Goal: Contribute content

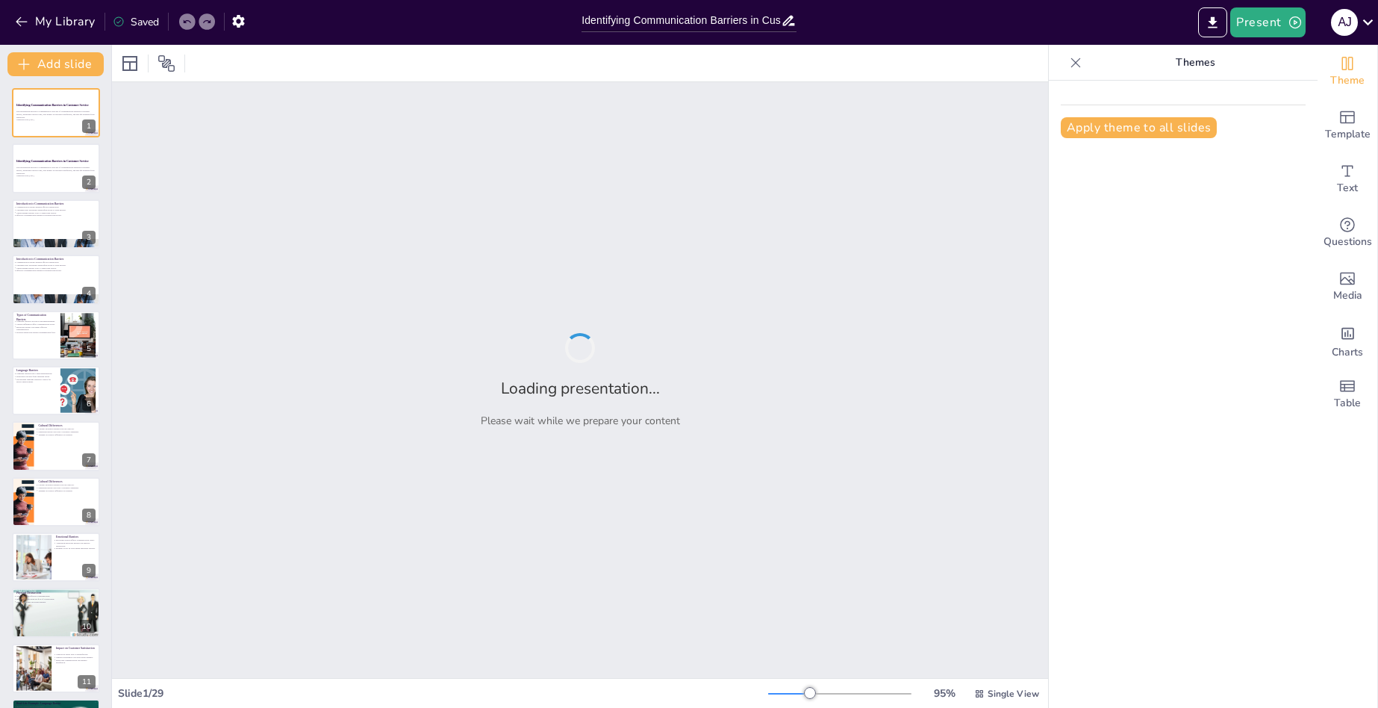
type input "Identifying Communication Barriers in Customer Service: A Comprehensive Overview"
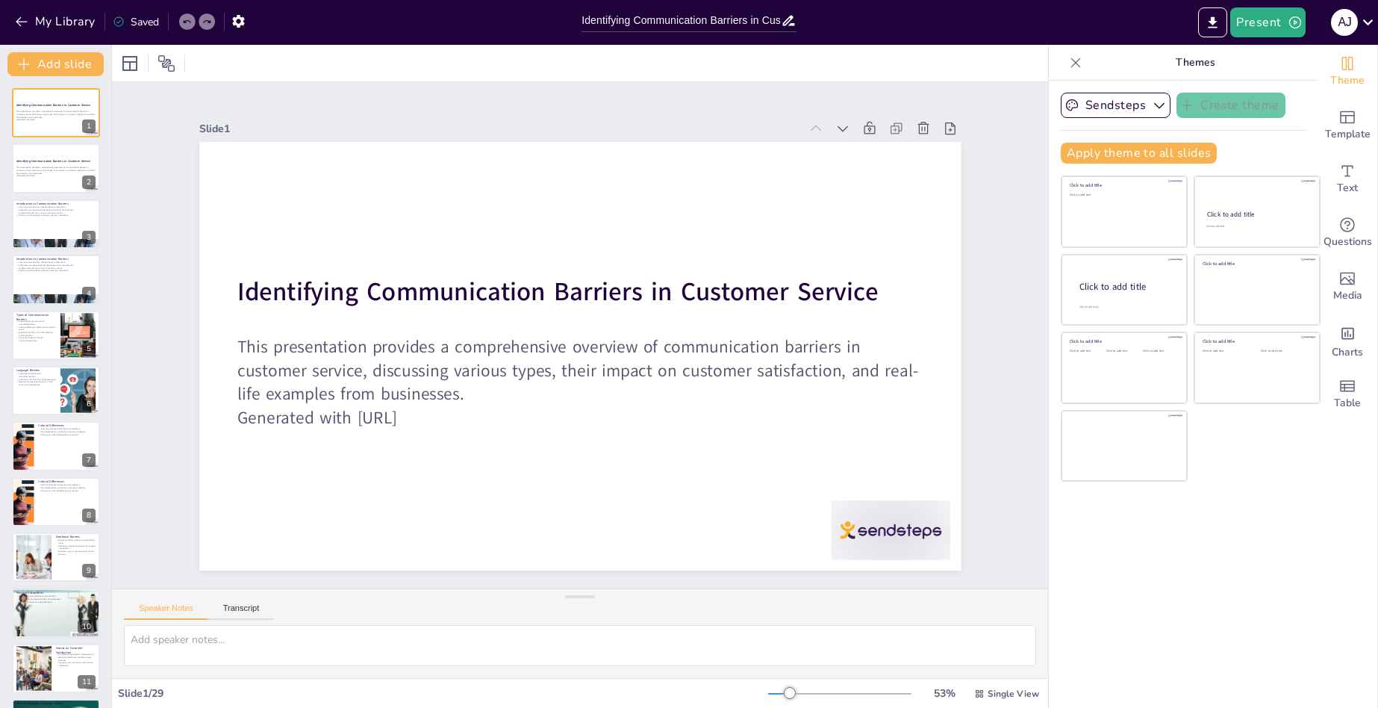
checkbox input "true"
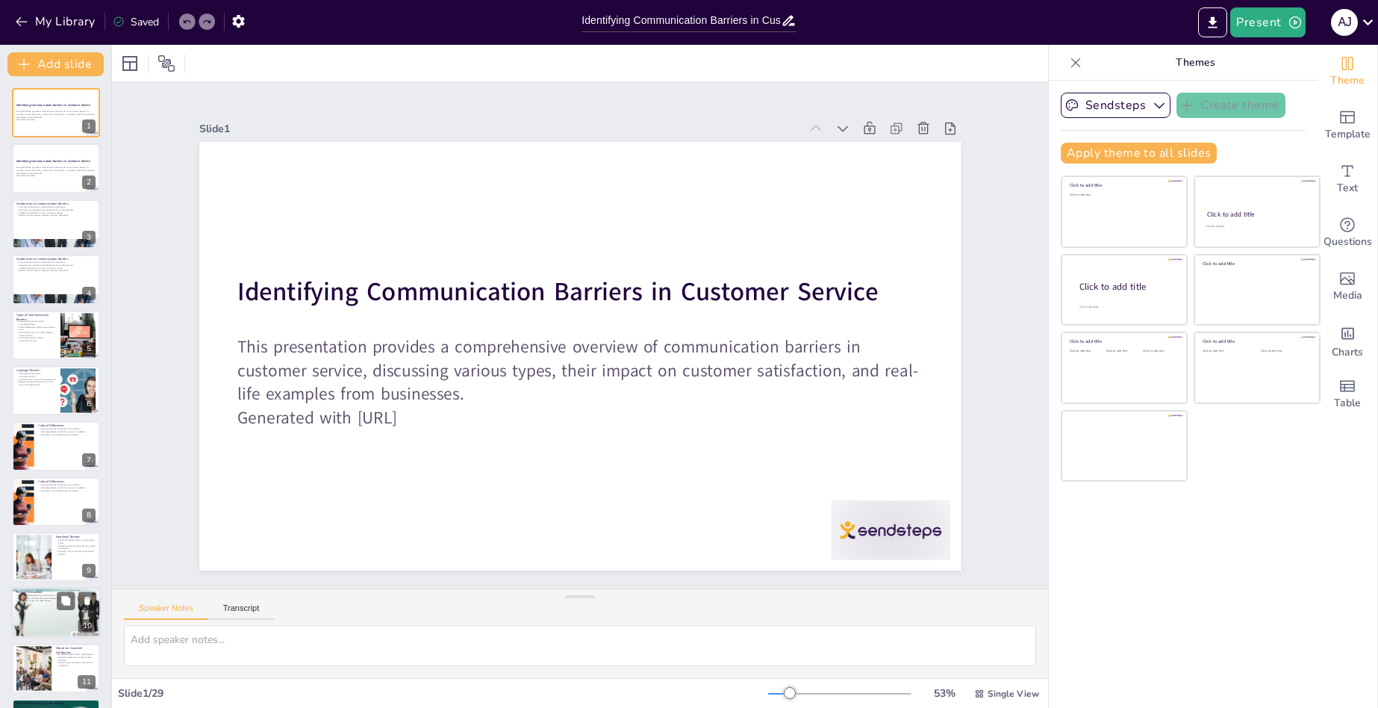
checkbox input "true"
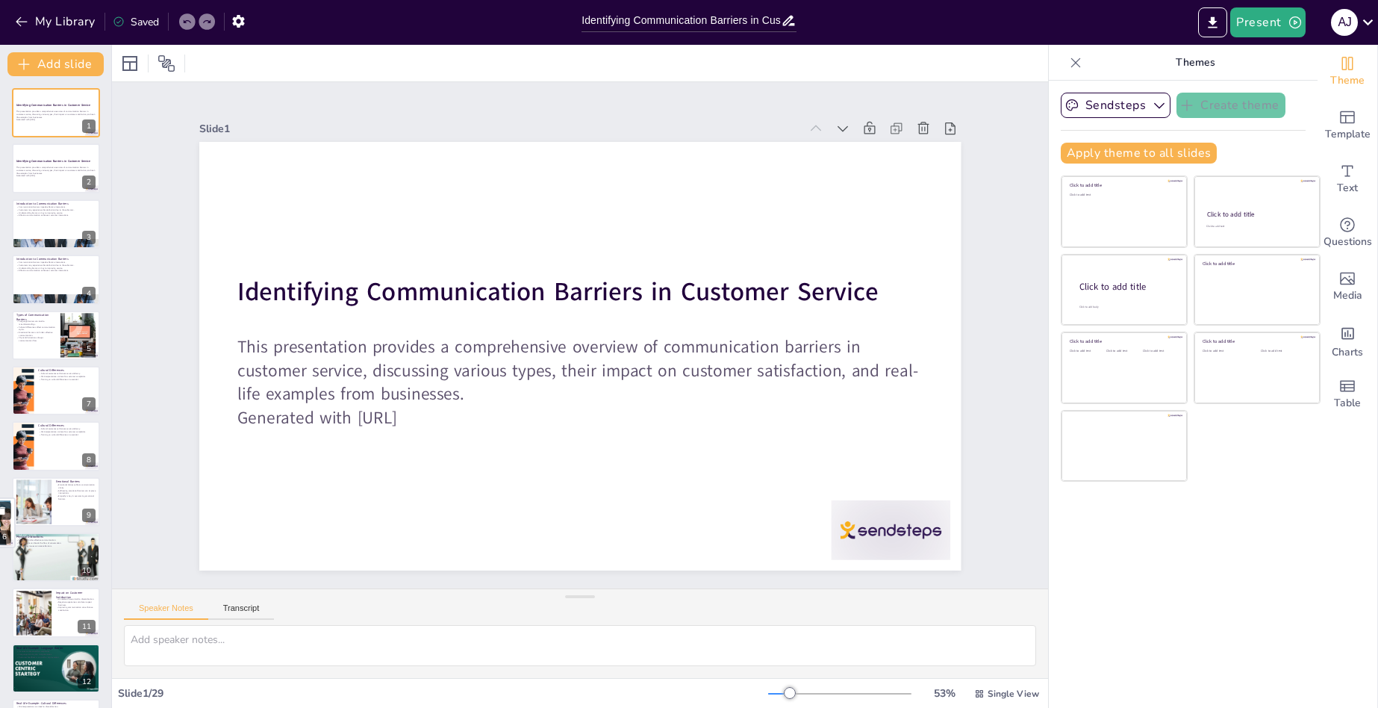
drag, startPoint x: 0, startPoint y: 0, endPoint x: 56, endPoint y: 623, distance: 625.8
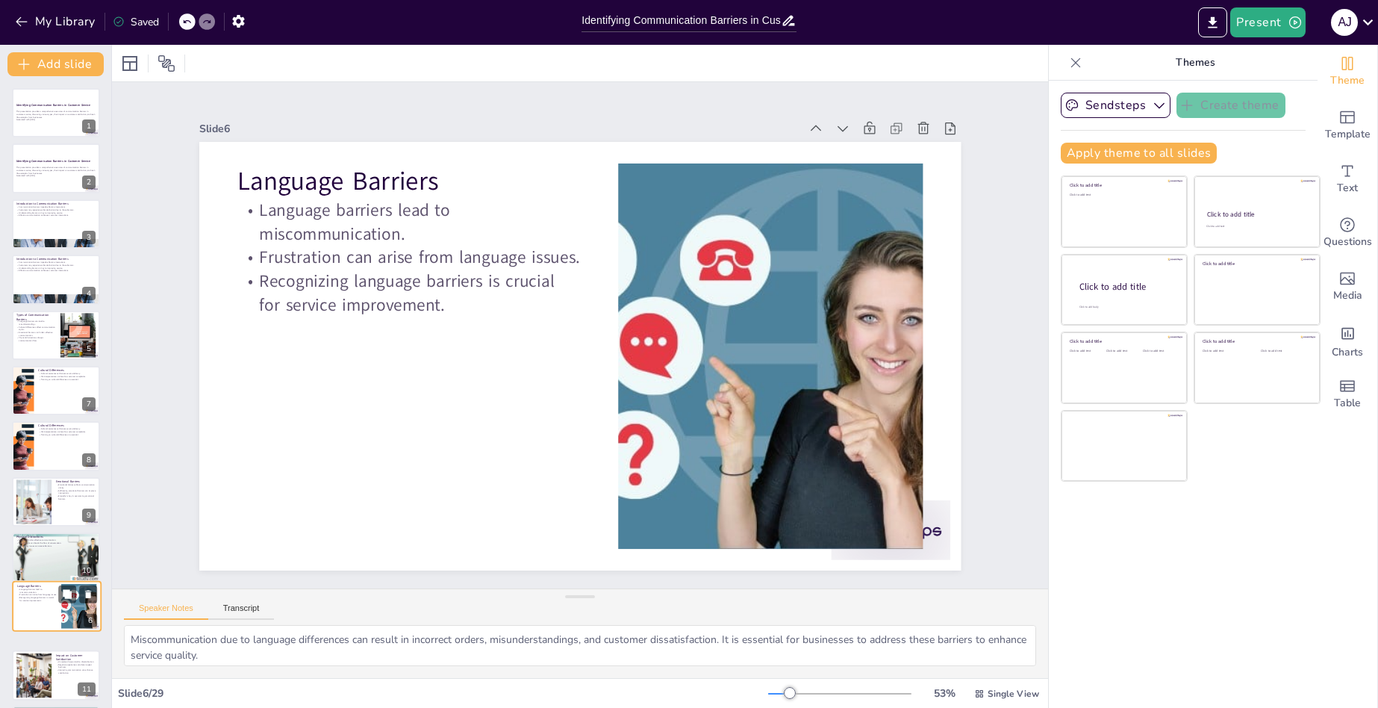
type textarea "Miscommunication due to language differences can result in incorrect orders, mi…"
checkbox input "true"
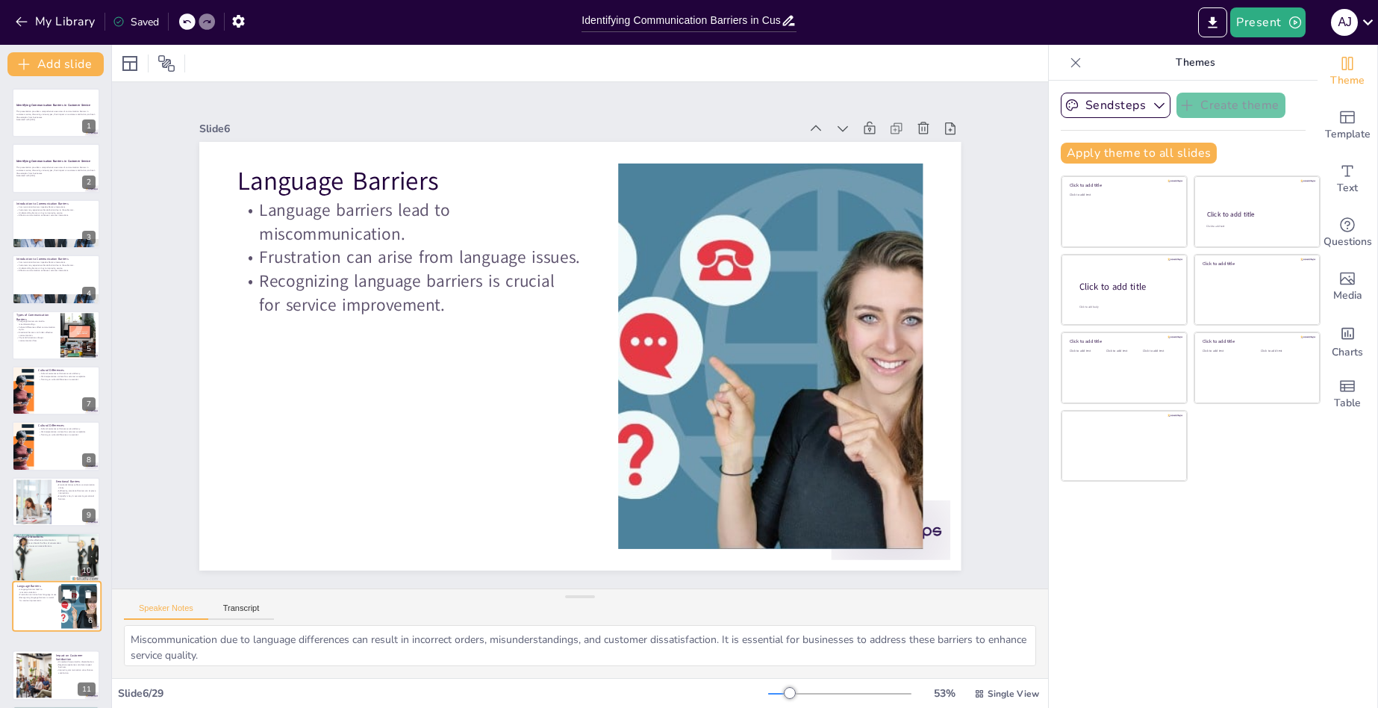
checkbox input "true"
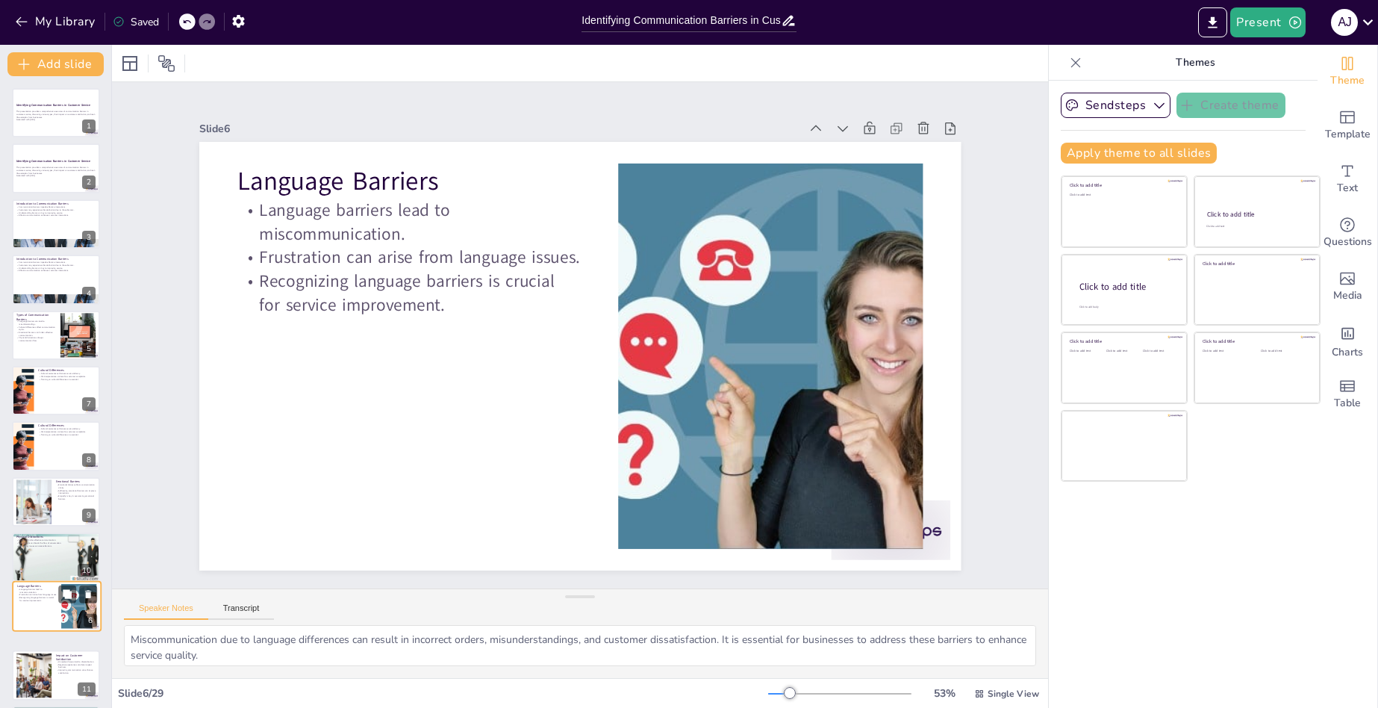
checkbox input "true"
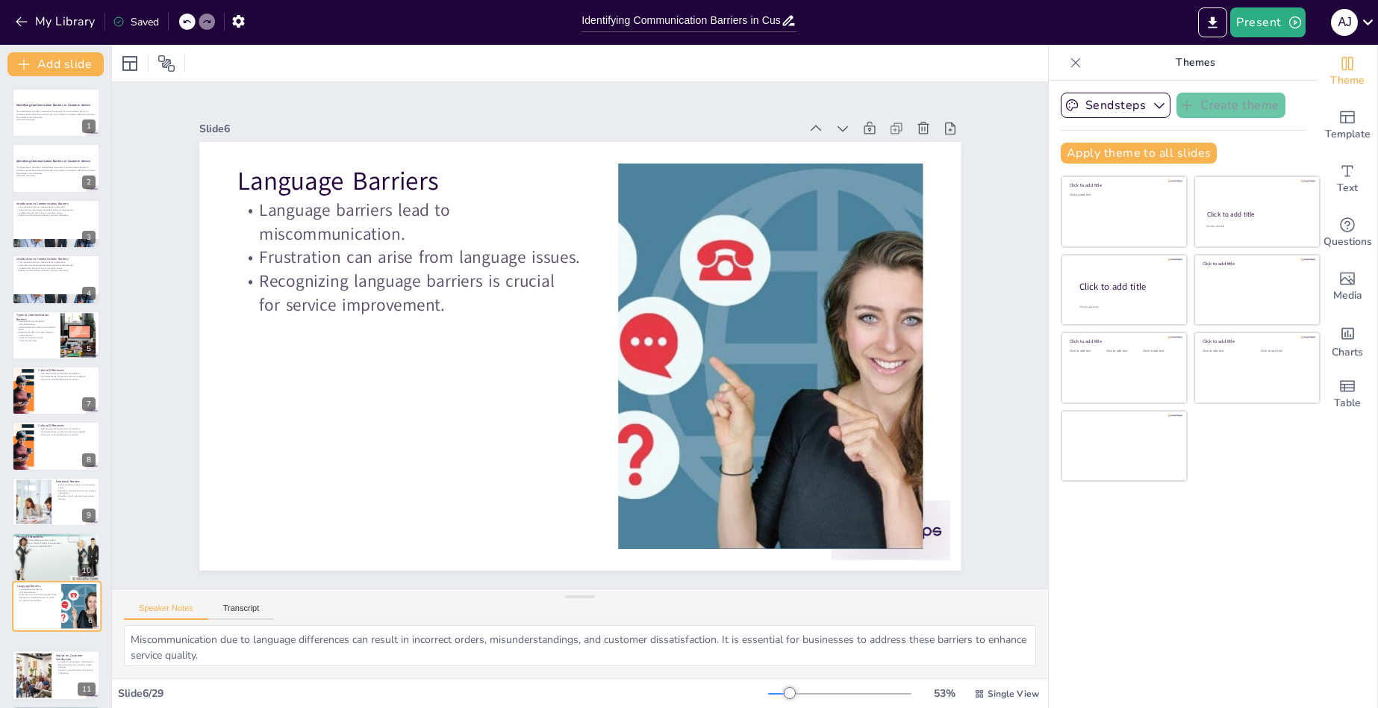
checkbox input "true"
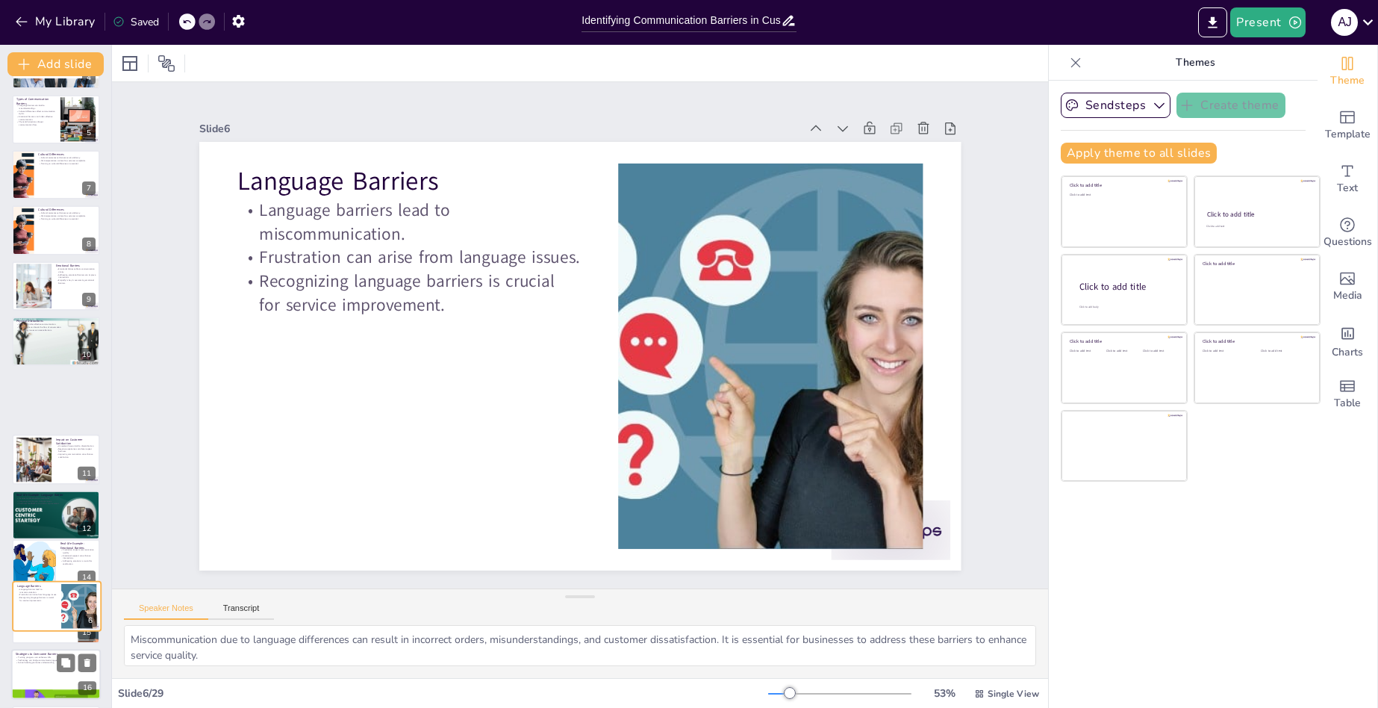
click at [45, 668] on div at bounding box center [56, 674] width 90 height 51
type textarea "Miscommunication due to language differences can result in incorrect orders, mi…"
checkbox input "true"
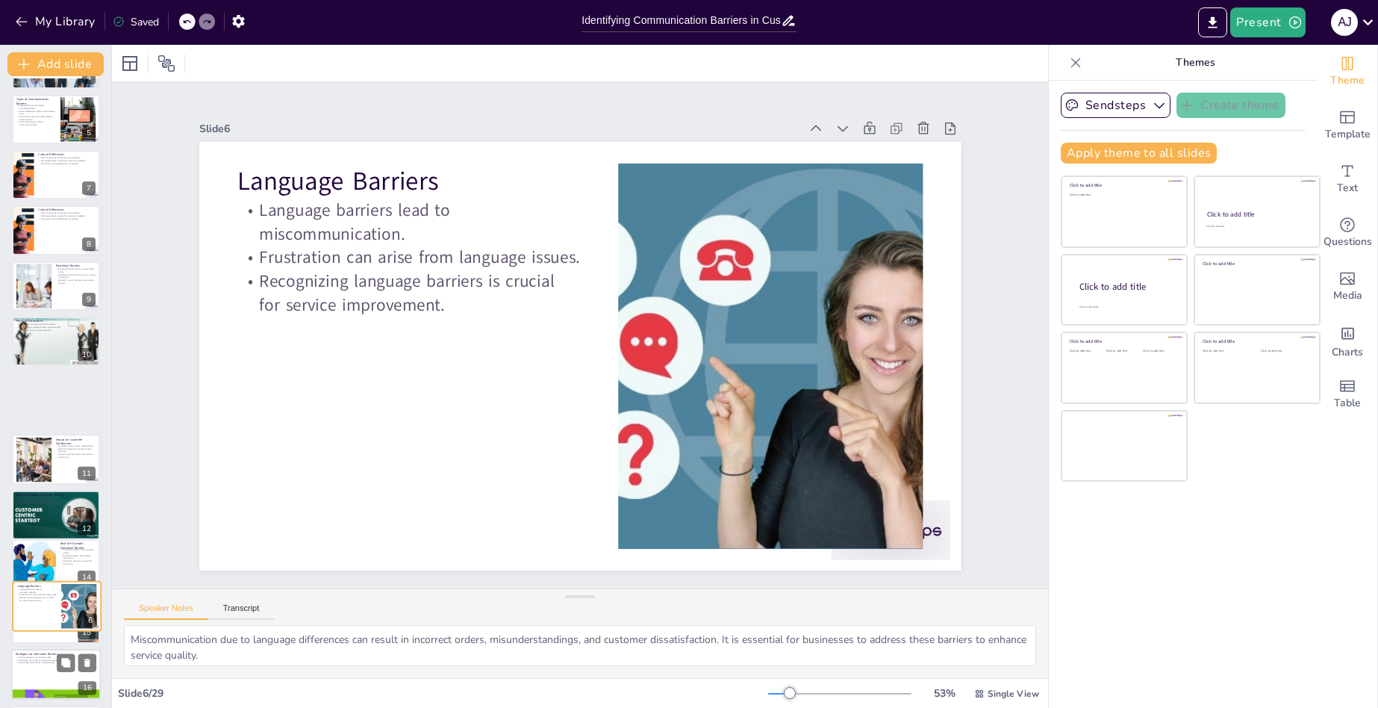
checkbox input "true"
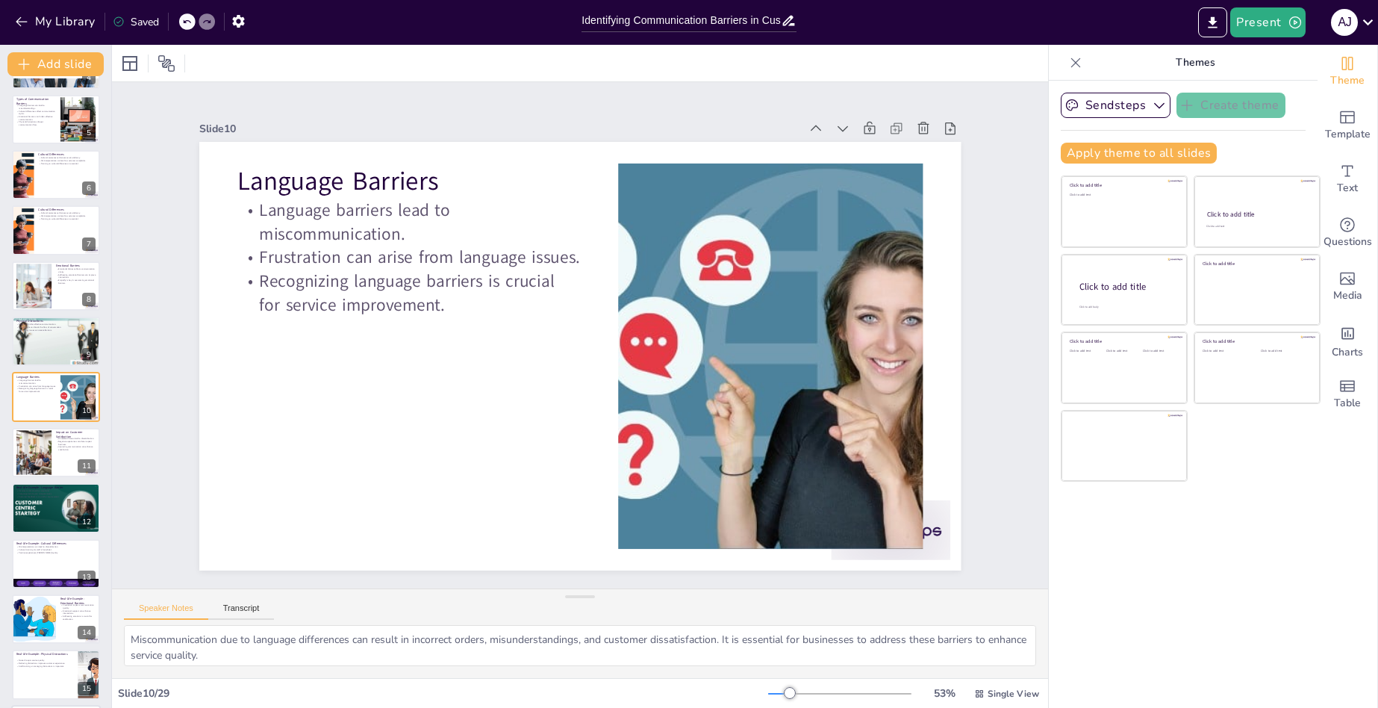
checkbox input "true"
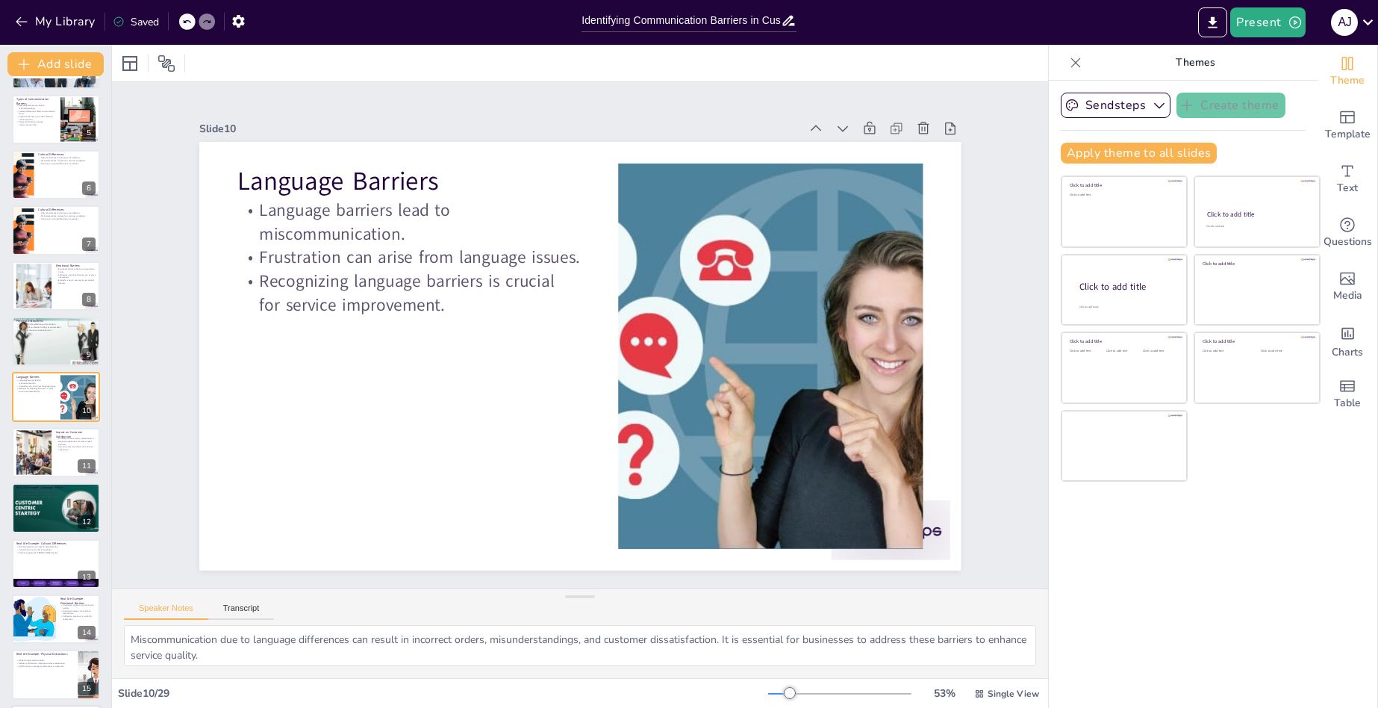
scroll to position [165, 0]
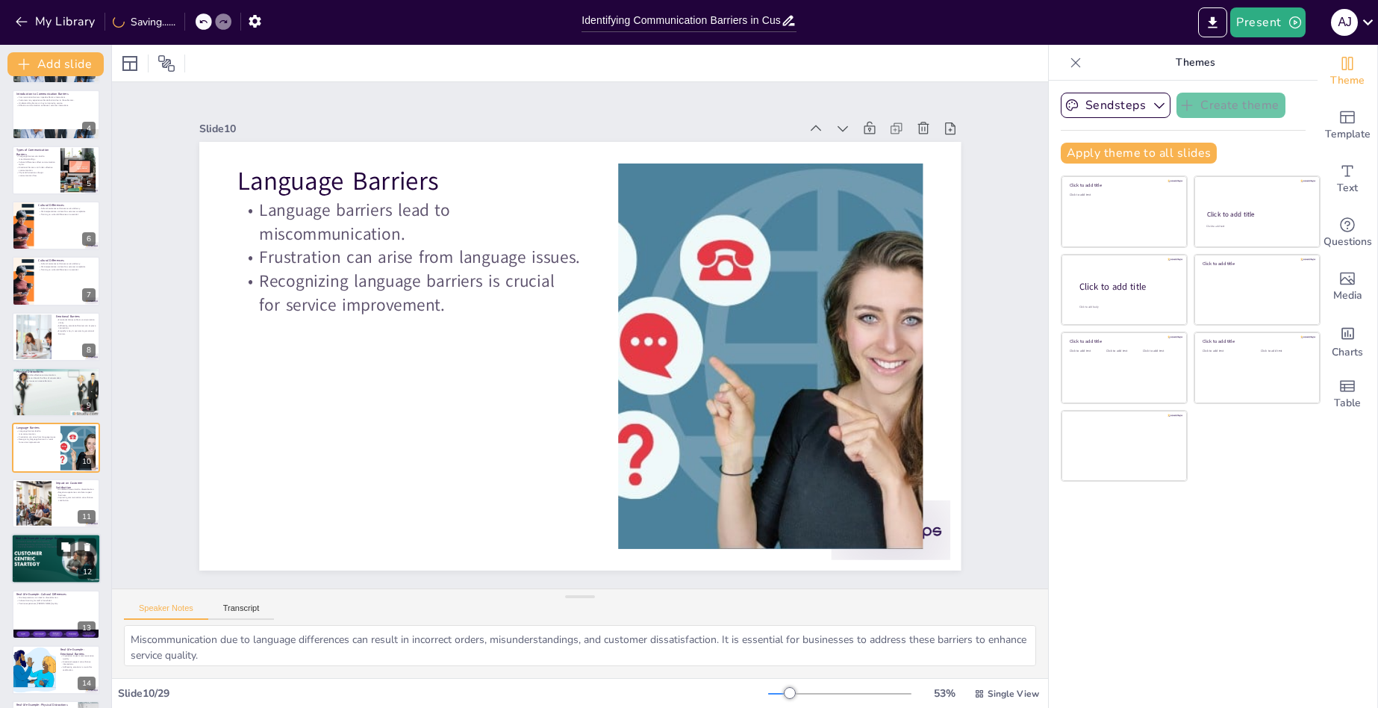
checkbox input "true"
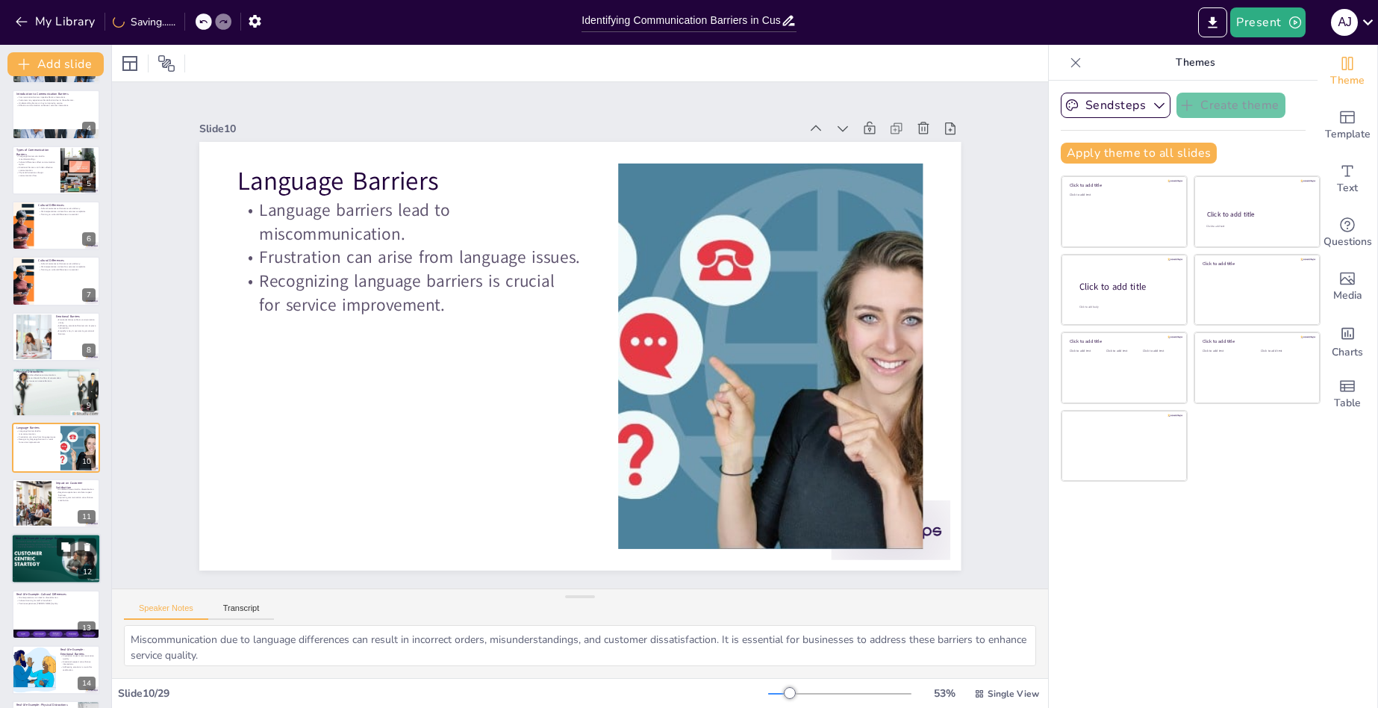
checkbox input "true"
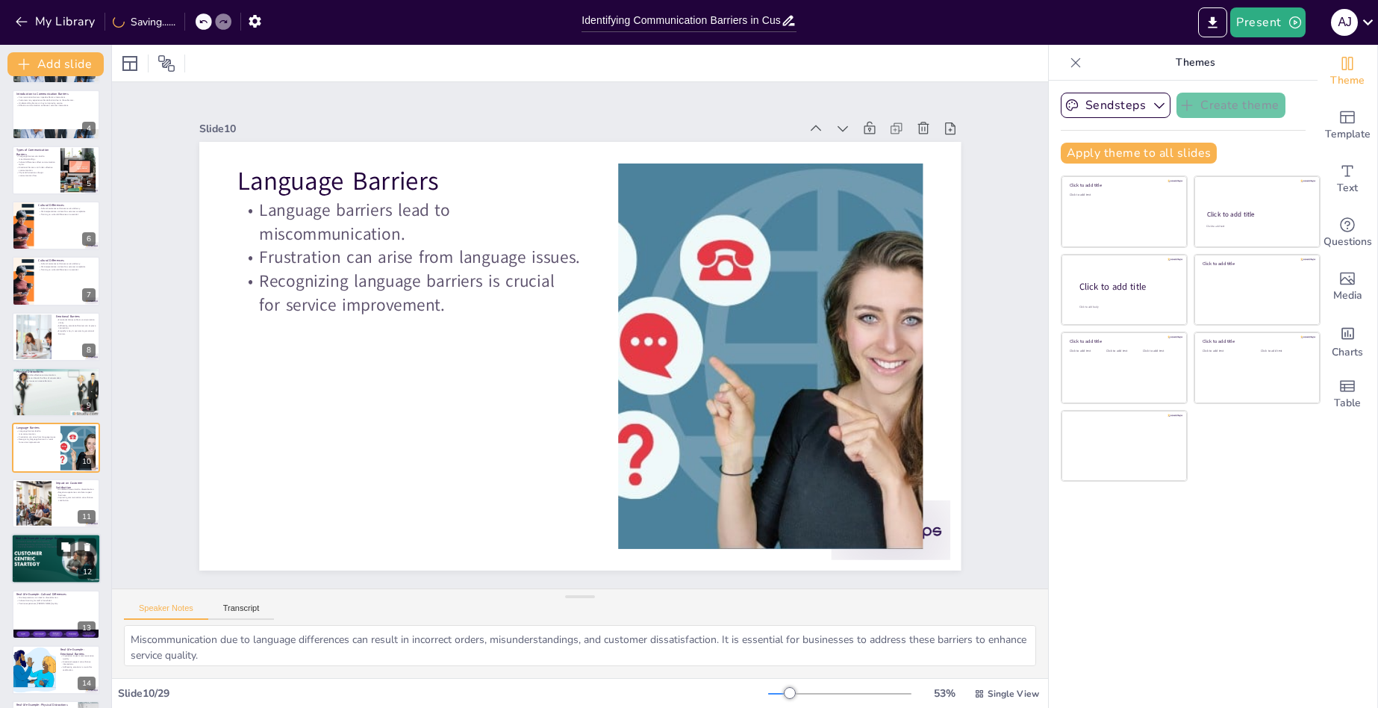
checkbox input "true"
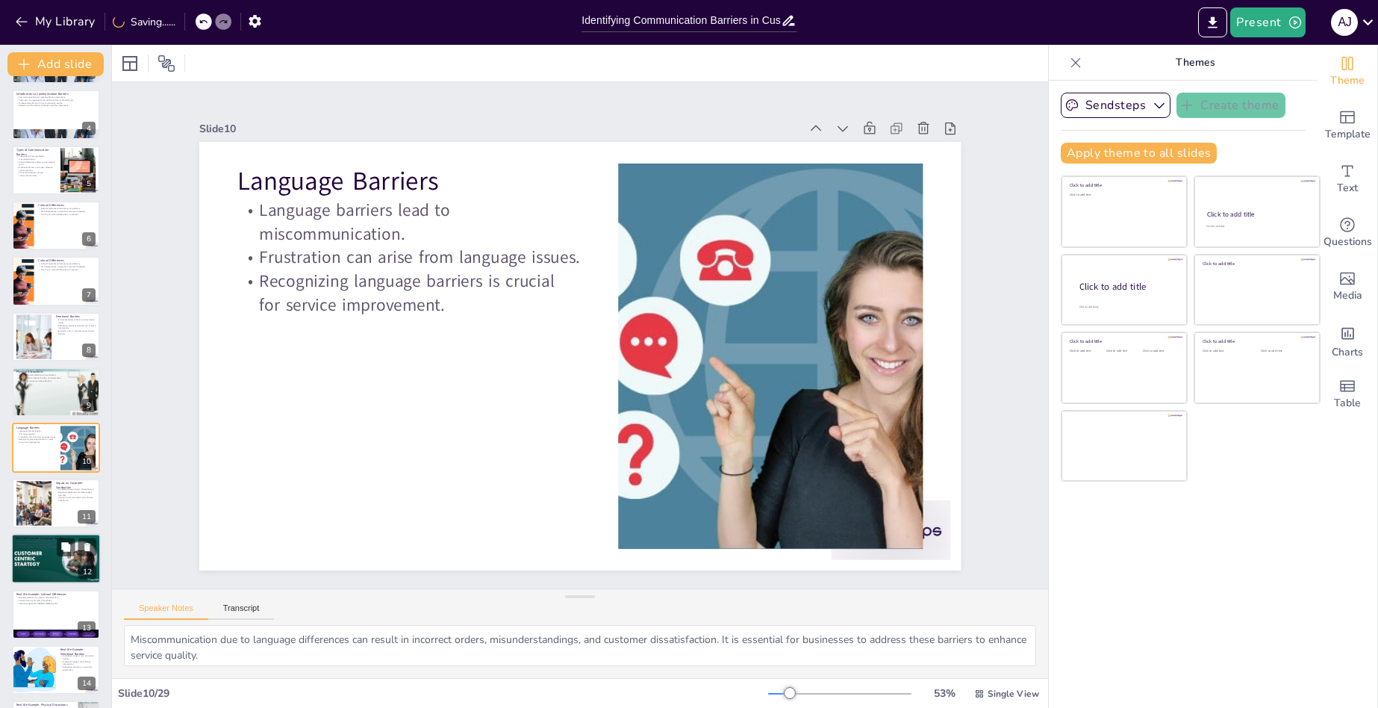
checkbox input "true"
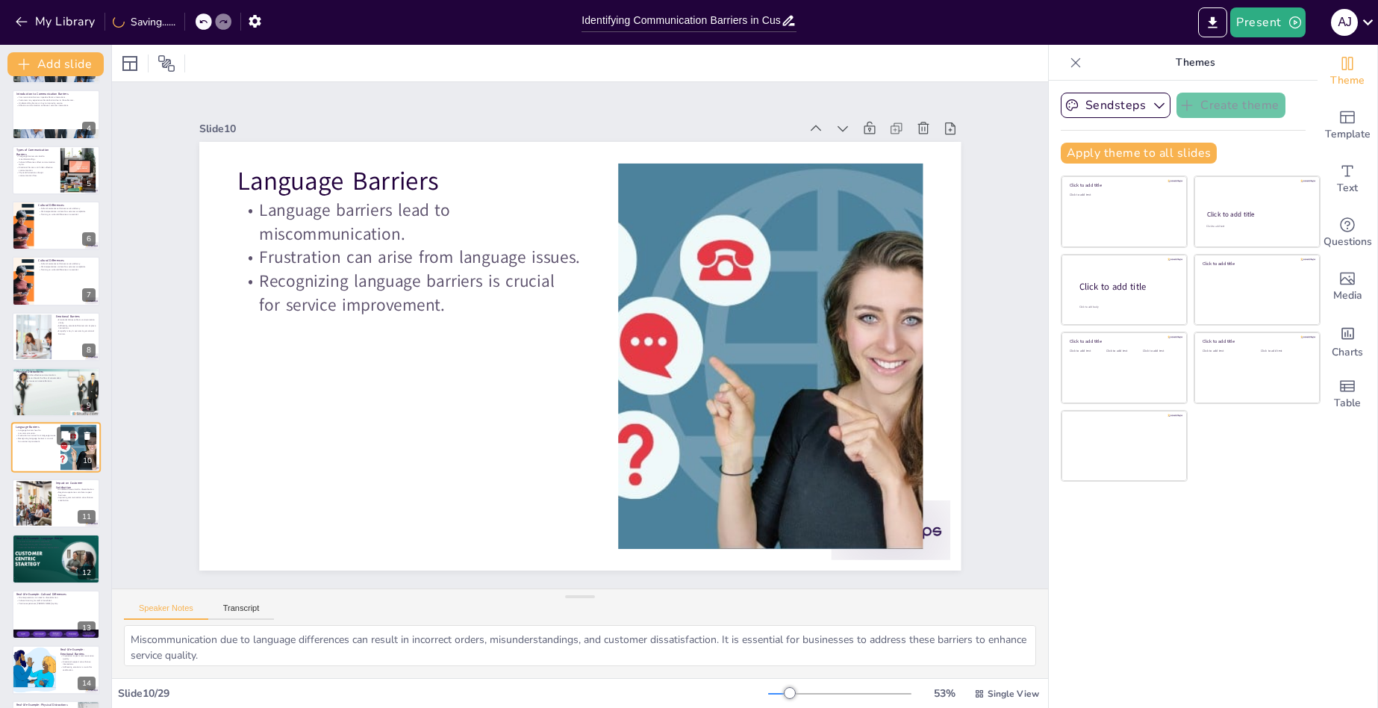
checkbox input "true"
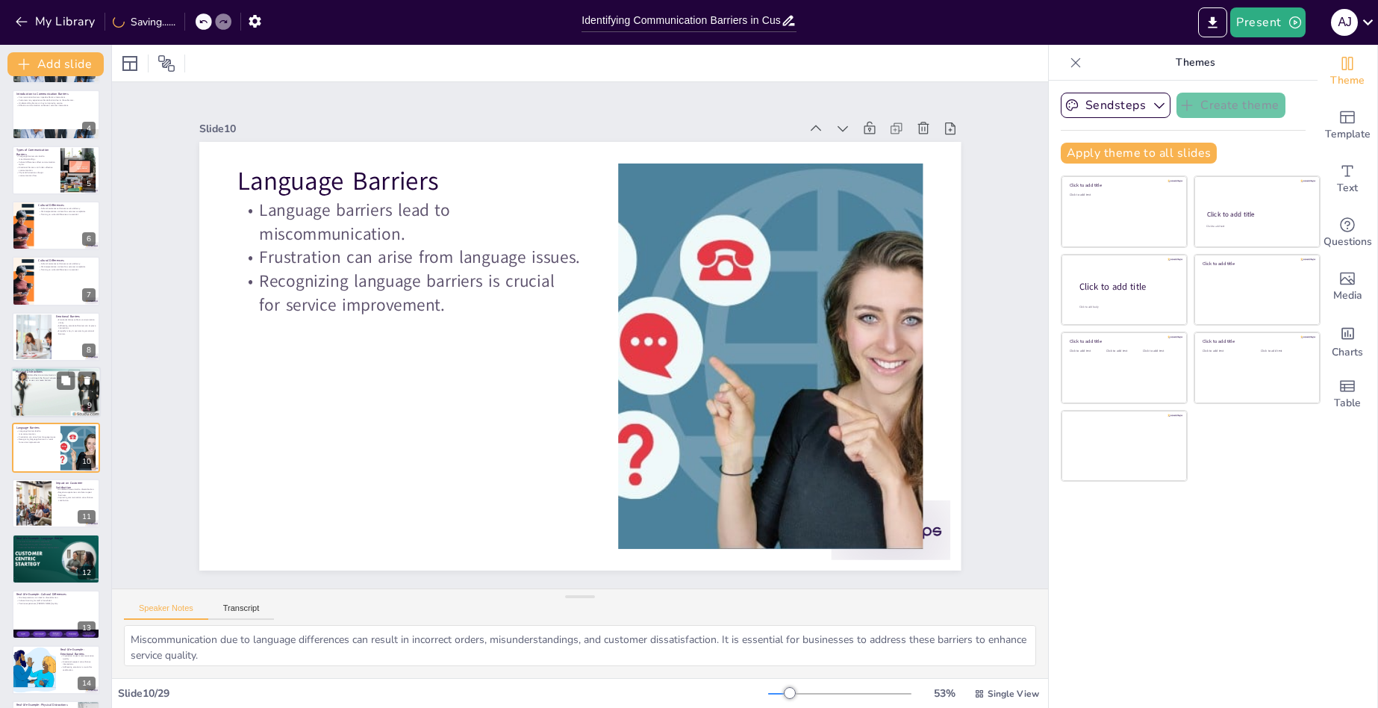
checkbox input "true"
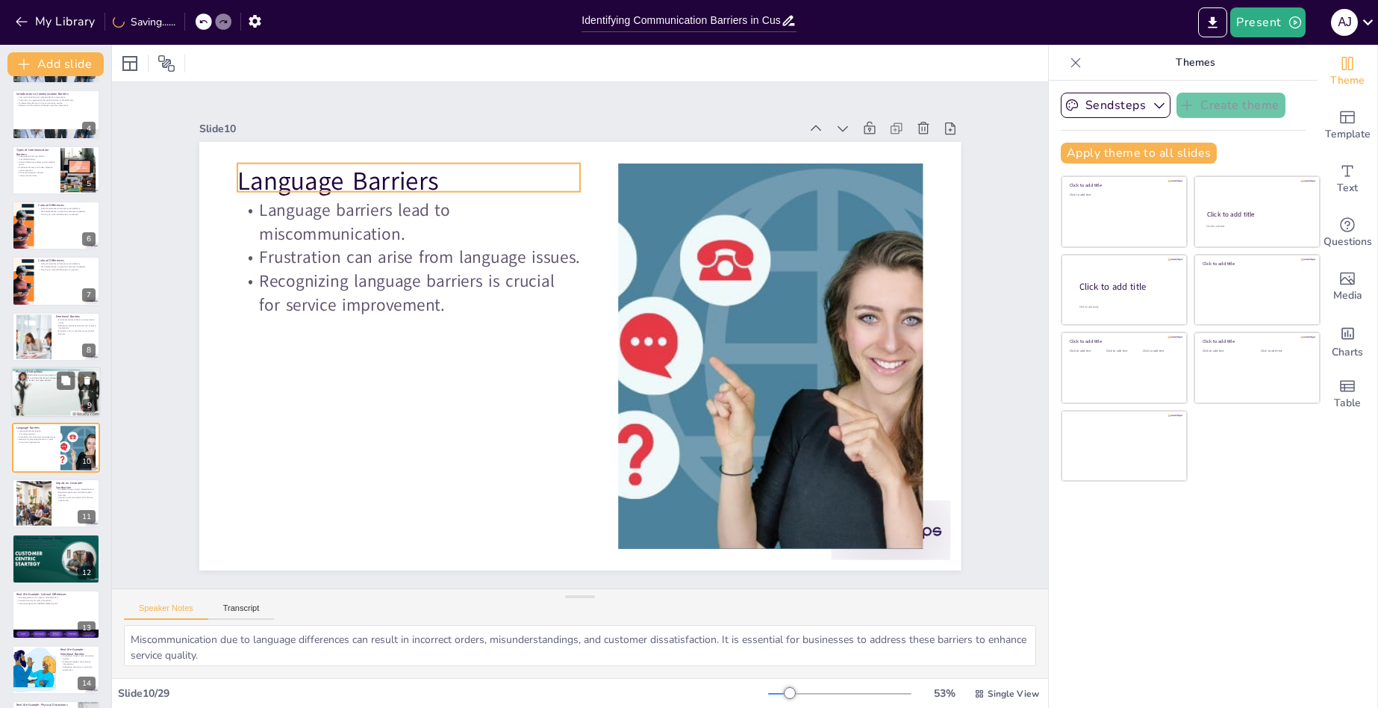
checkbox input "true"
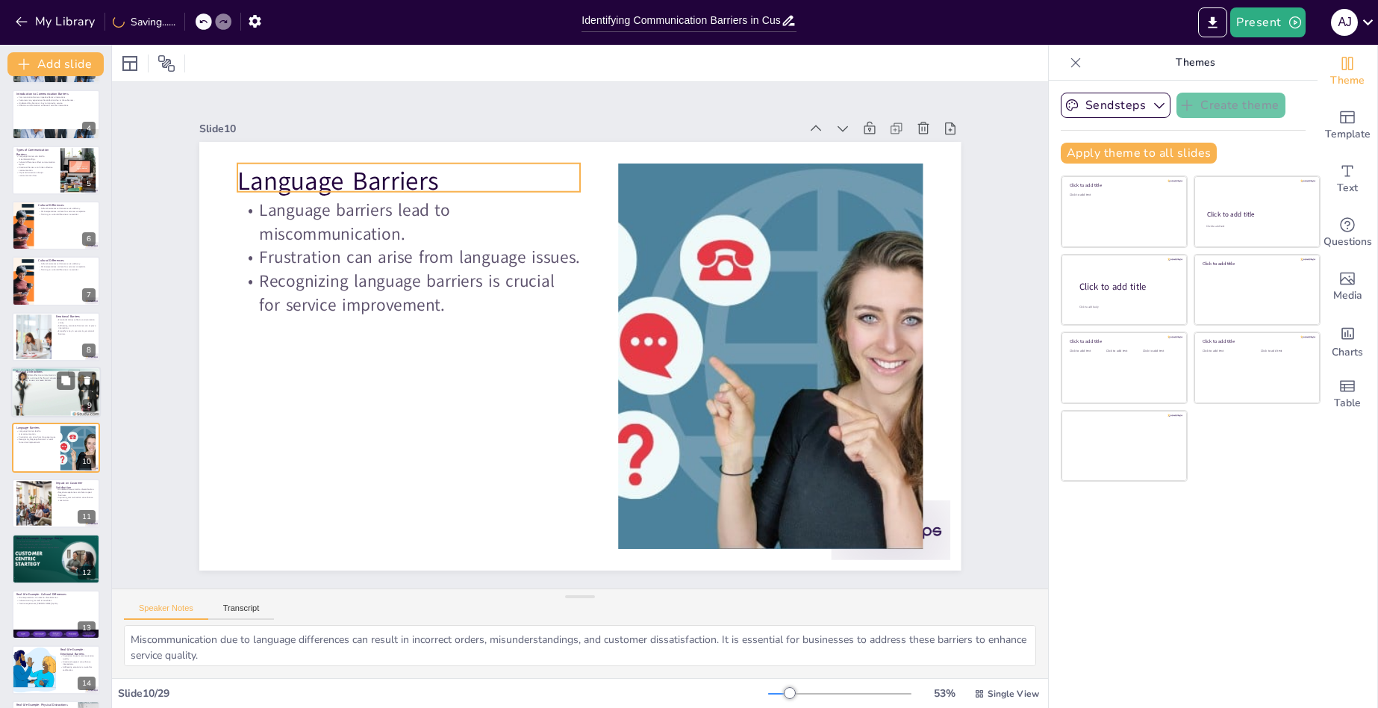
checkbox input "true"
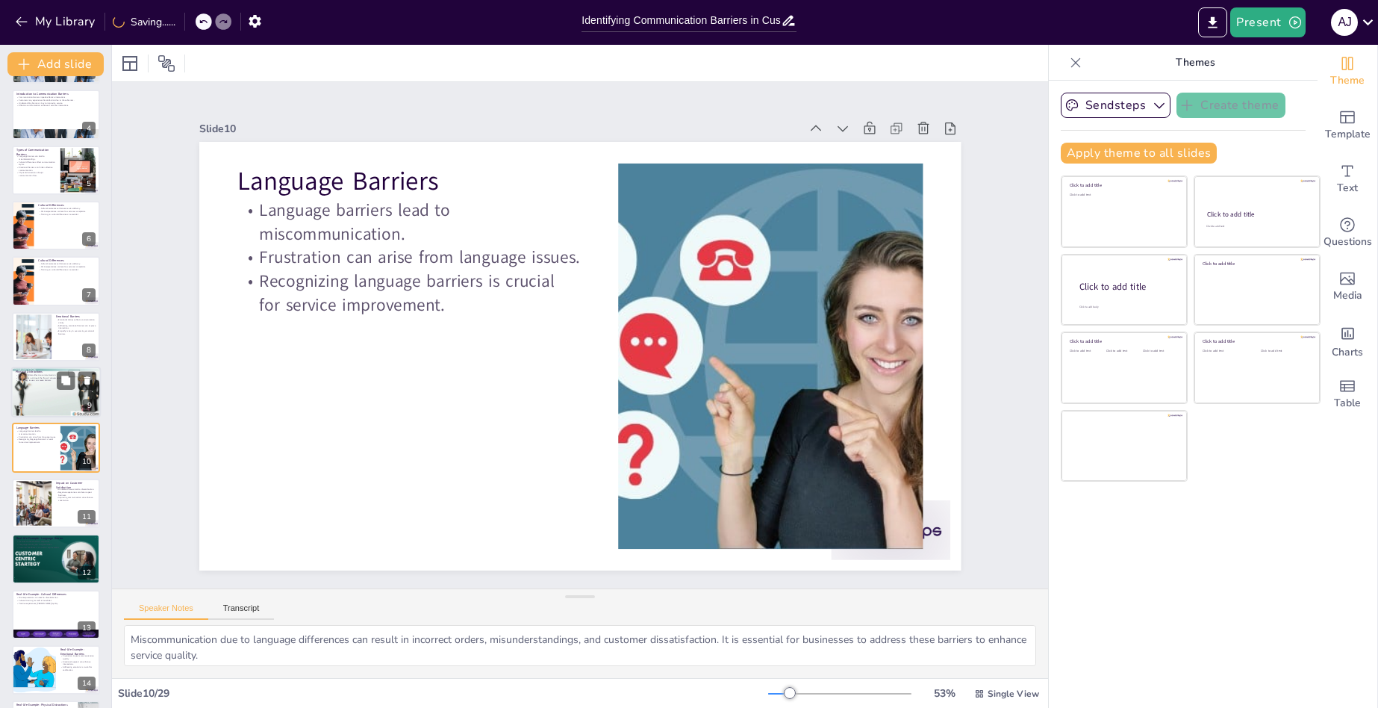
click at [57, 398] on div at bounding box center [56, 392] width 90 height 51
type textarea "Noise levels in a service environment can significantly hinder effective commun…"
checkbox input "true"
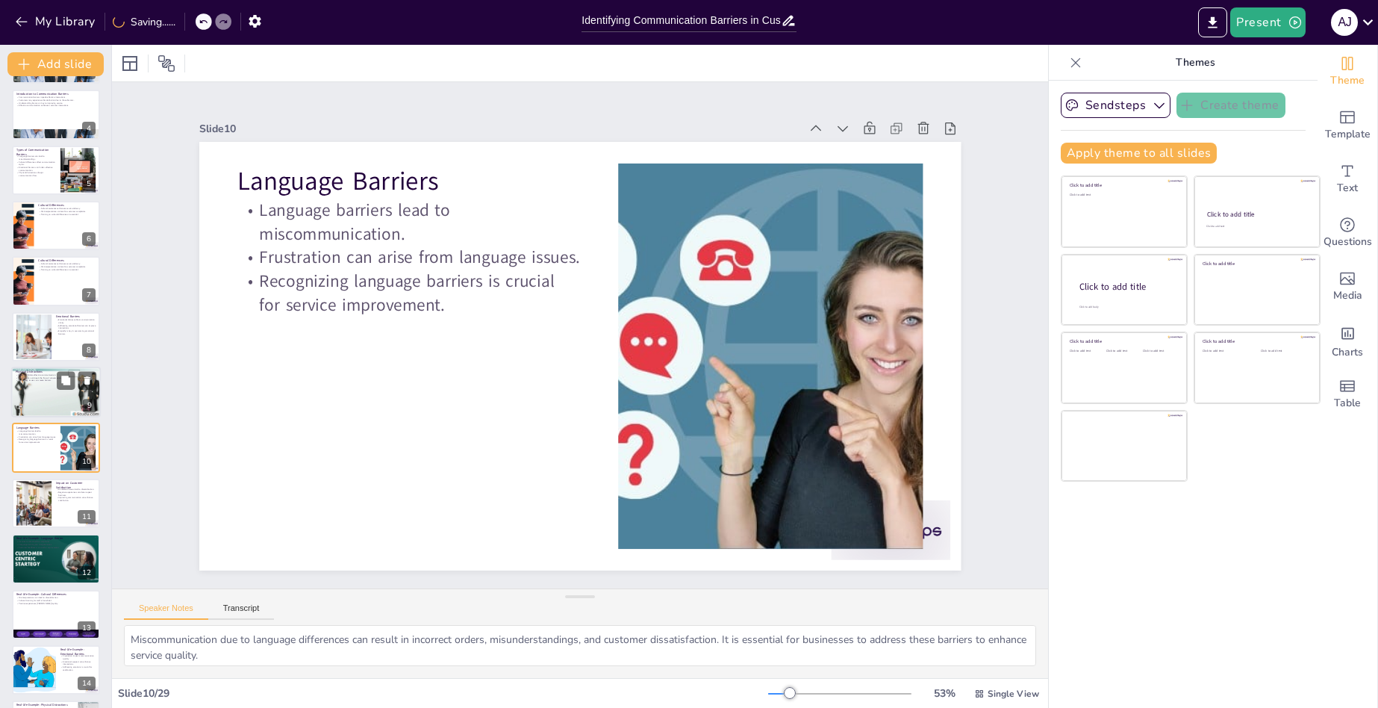
checkbox input "true"
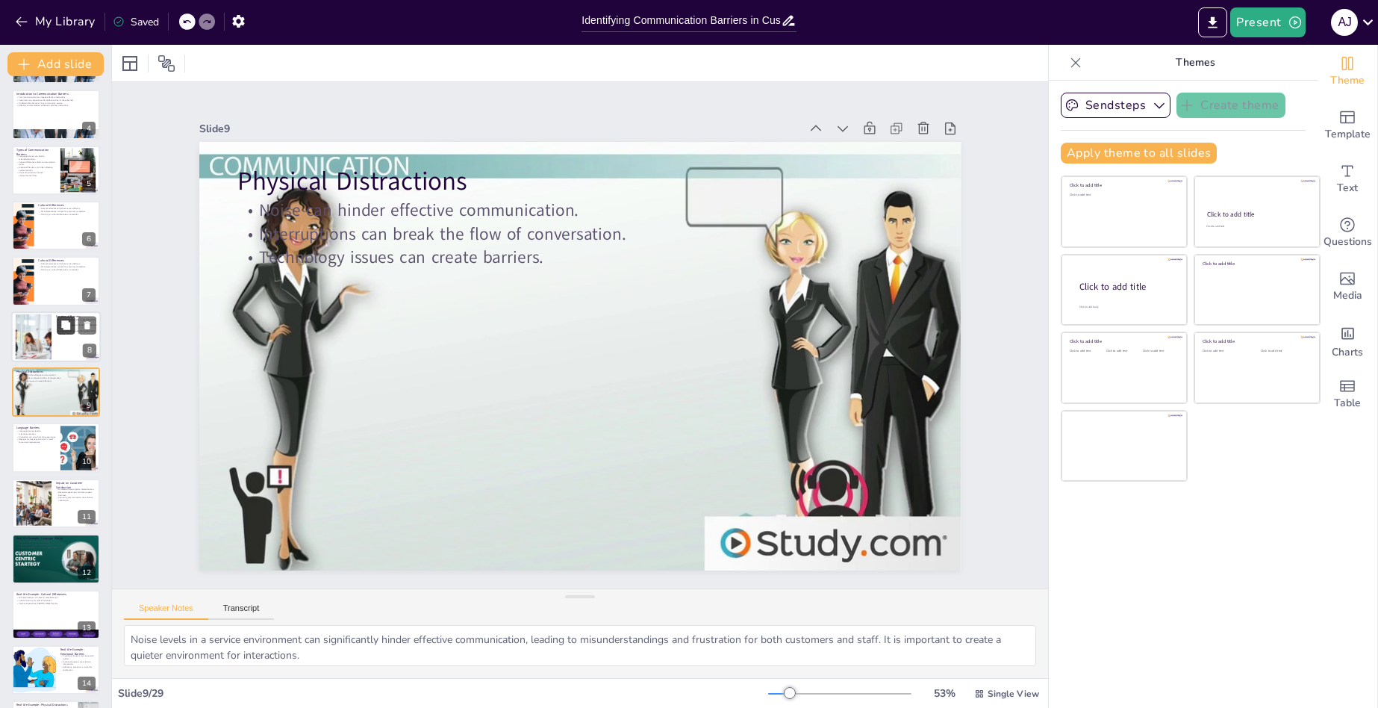
checkbox input "true"
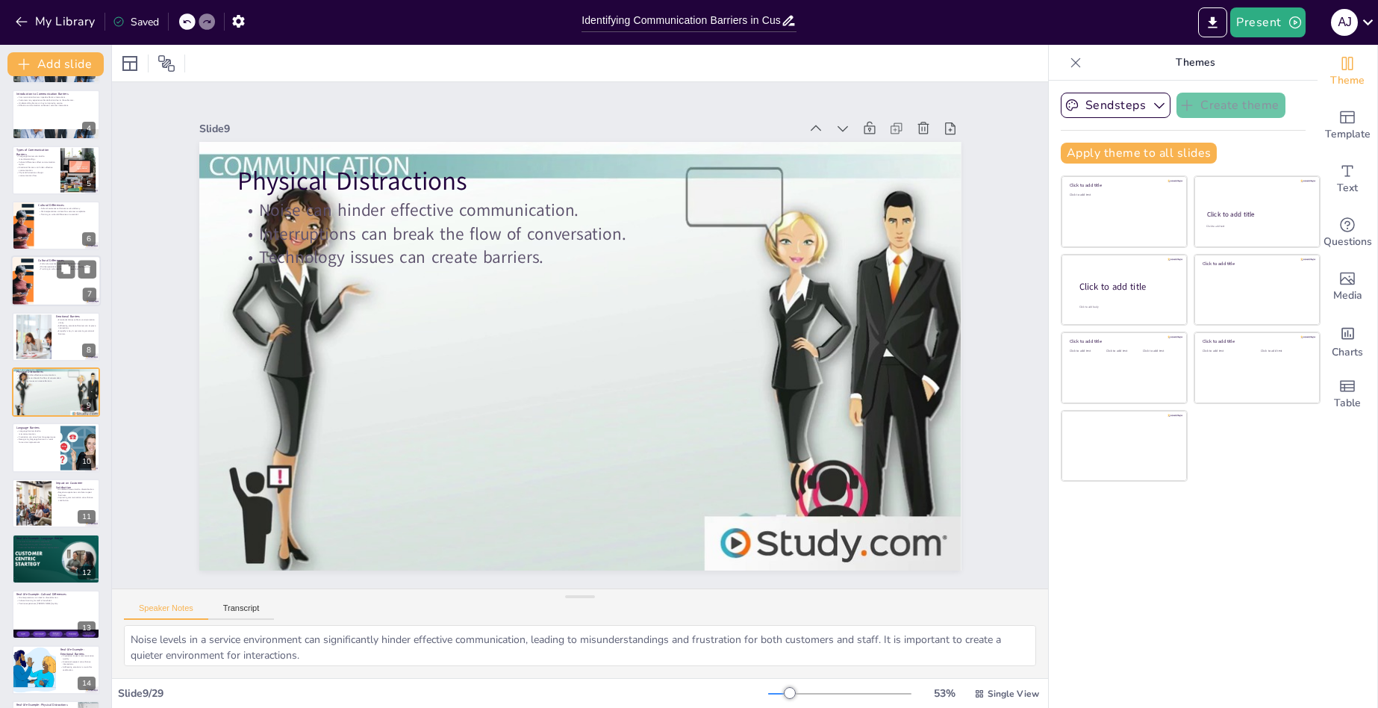
checkbox input "true"
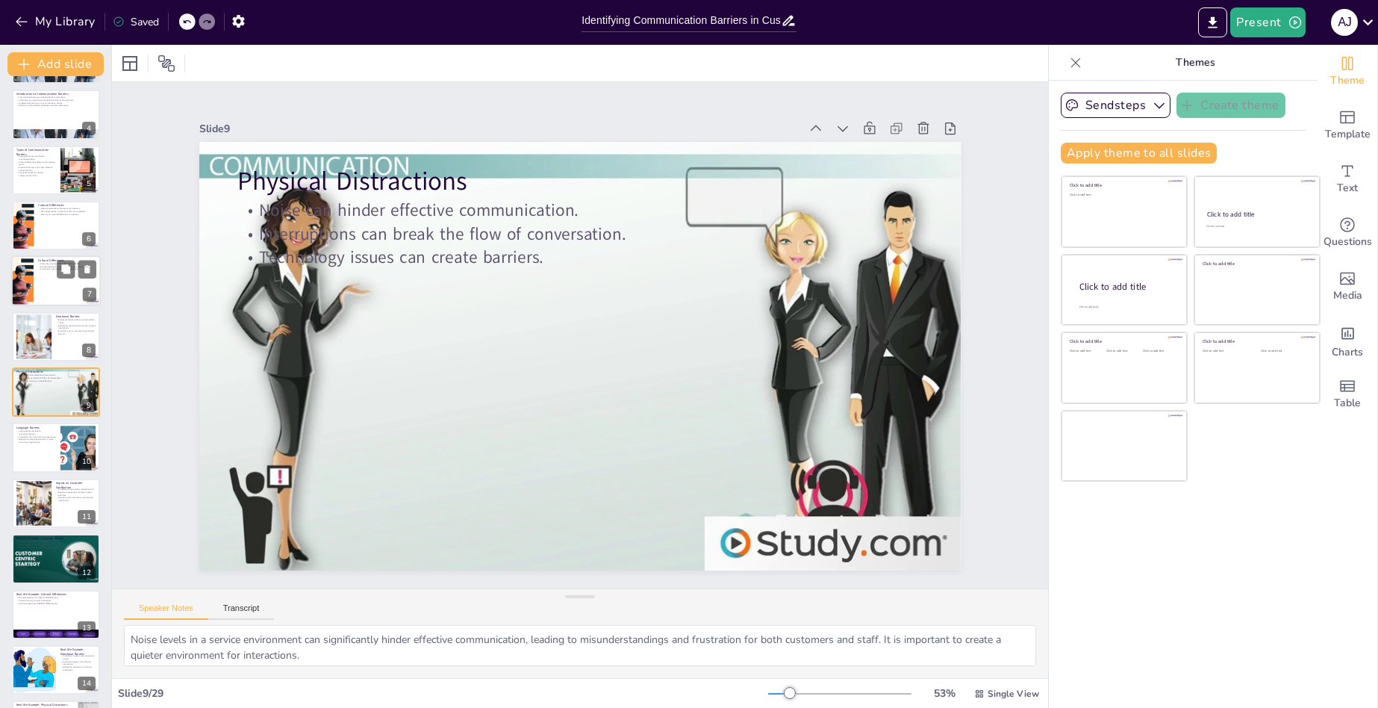
checkbox input "true"
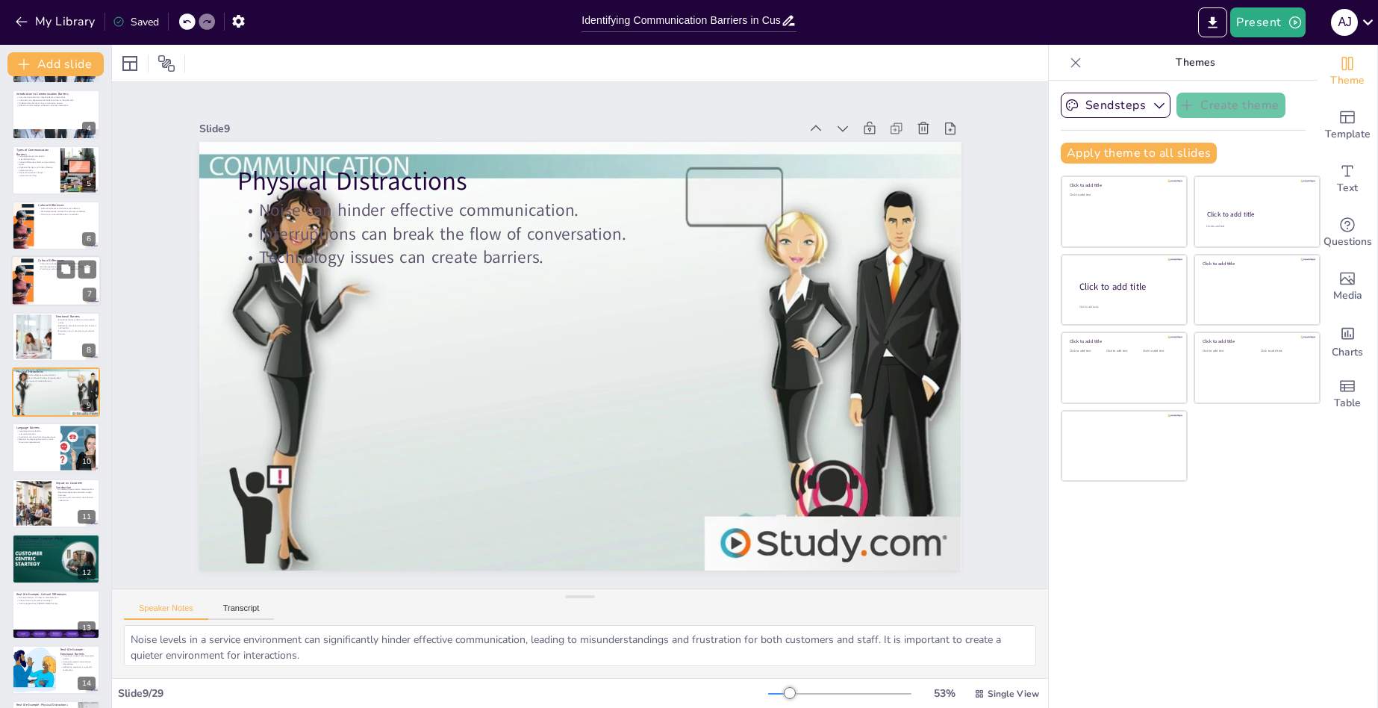
click at [59, 296] on div at bounding box center [56, 281] width 90 height 51
type textarea "Cultural awareness is essential in customer service. Understanding different cu…"
checkbox input "true"
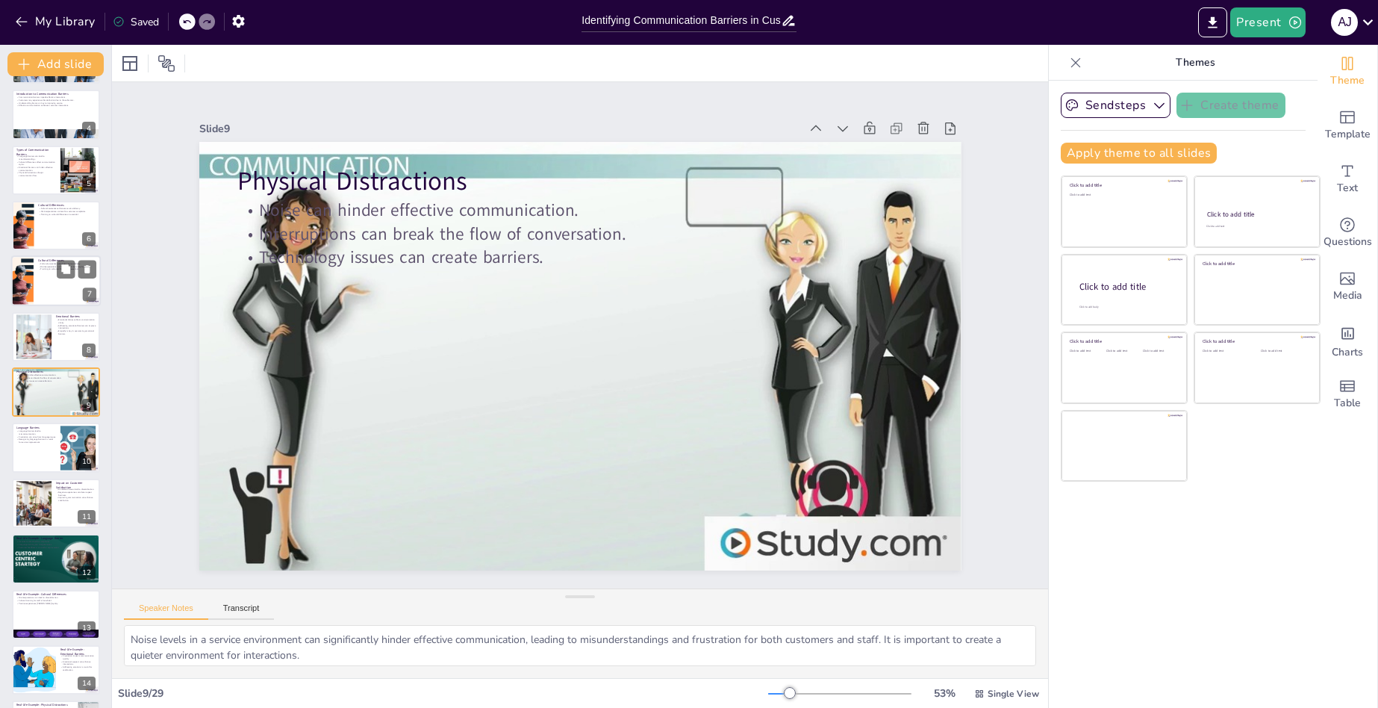
checkbox input "true"
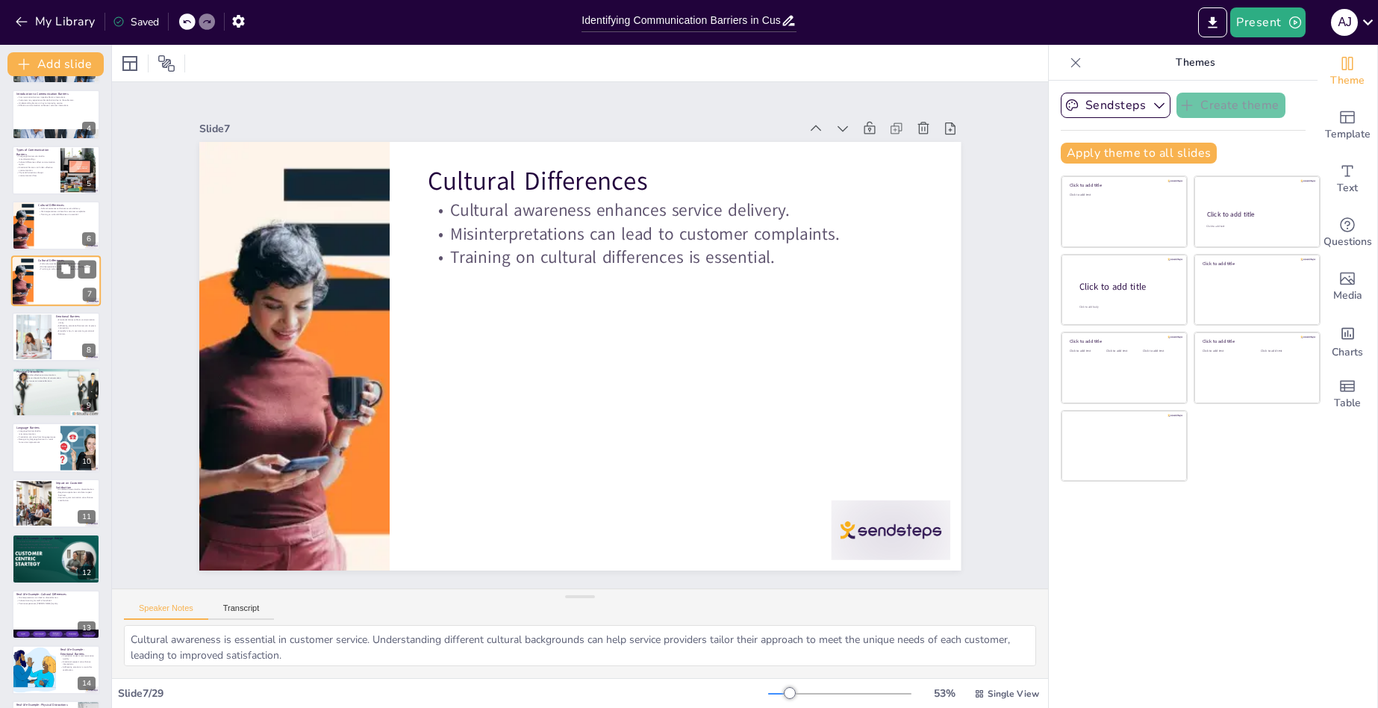
scroll to position [54, 0]
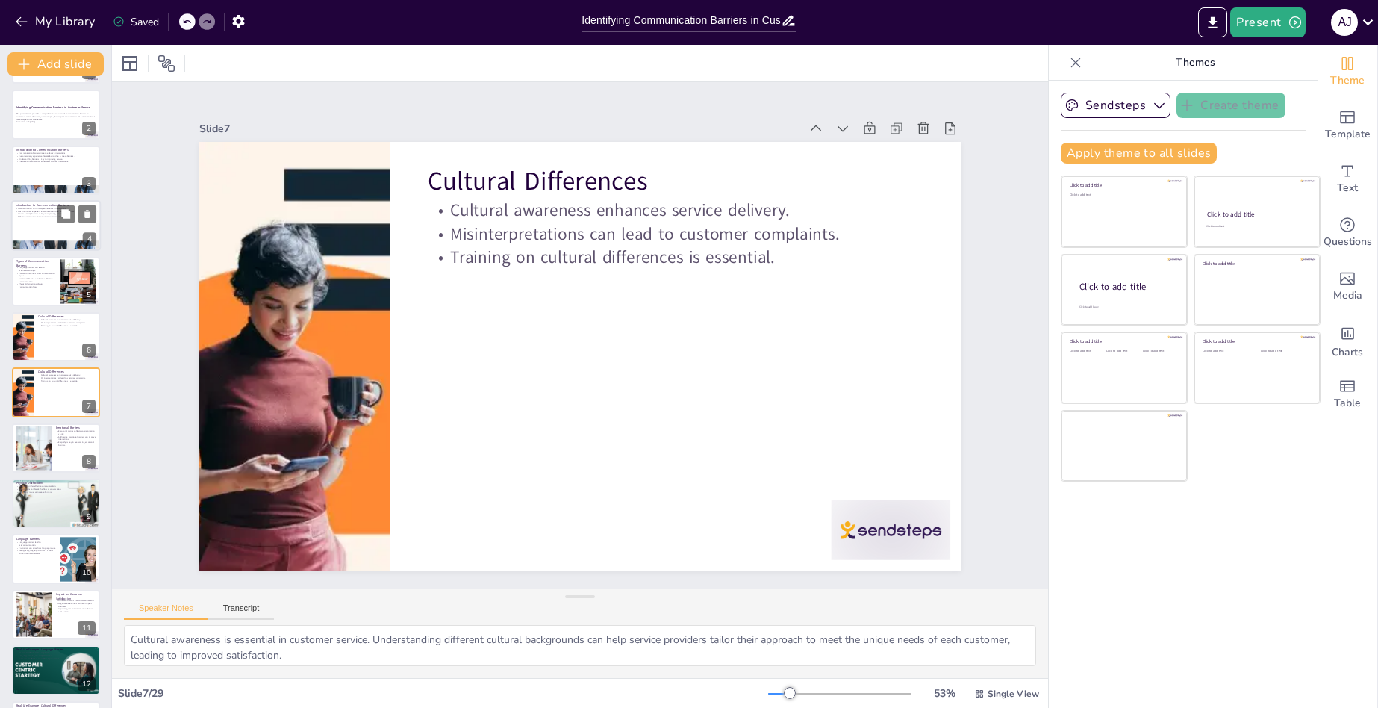
checkbox input "true"
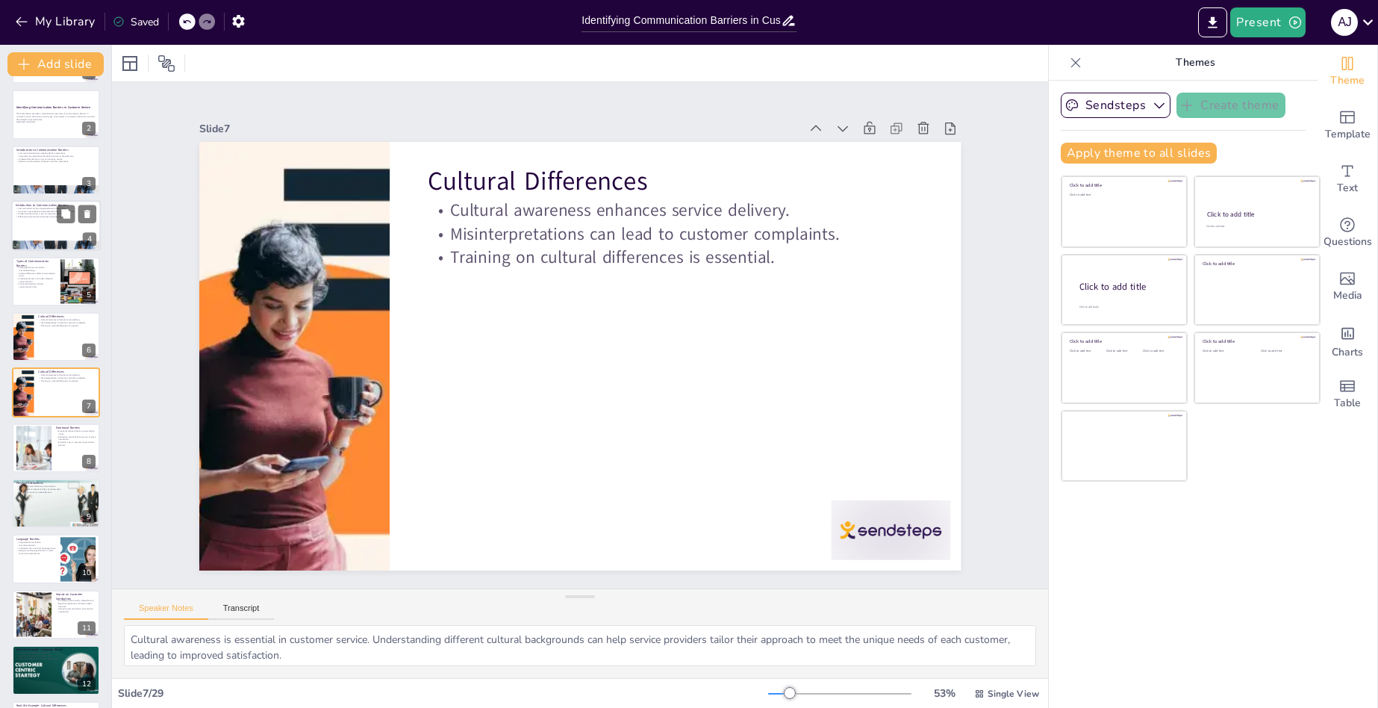
checkbox input "true"
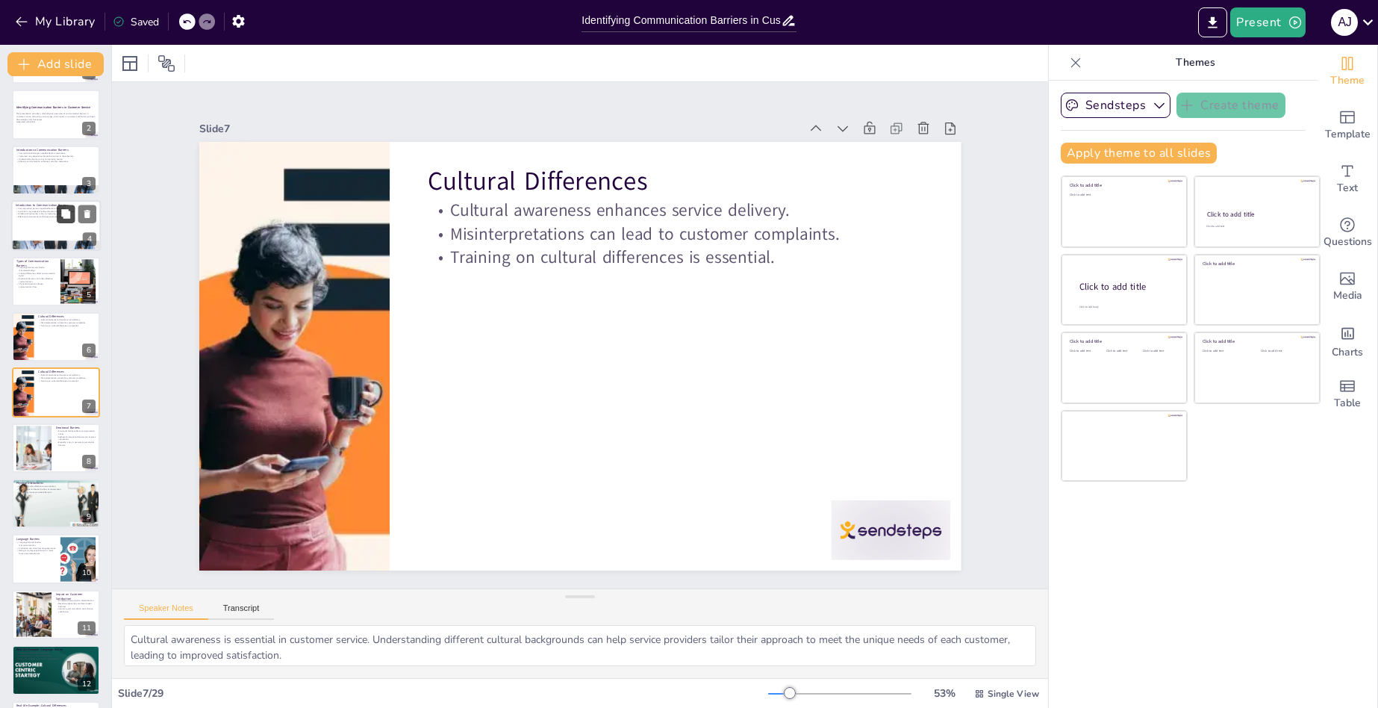
checkbox input "true"
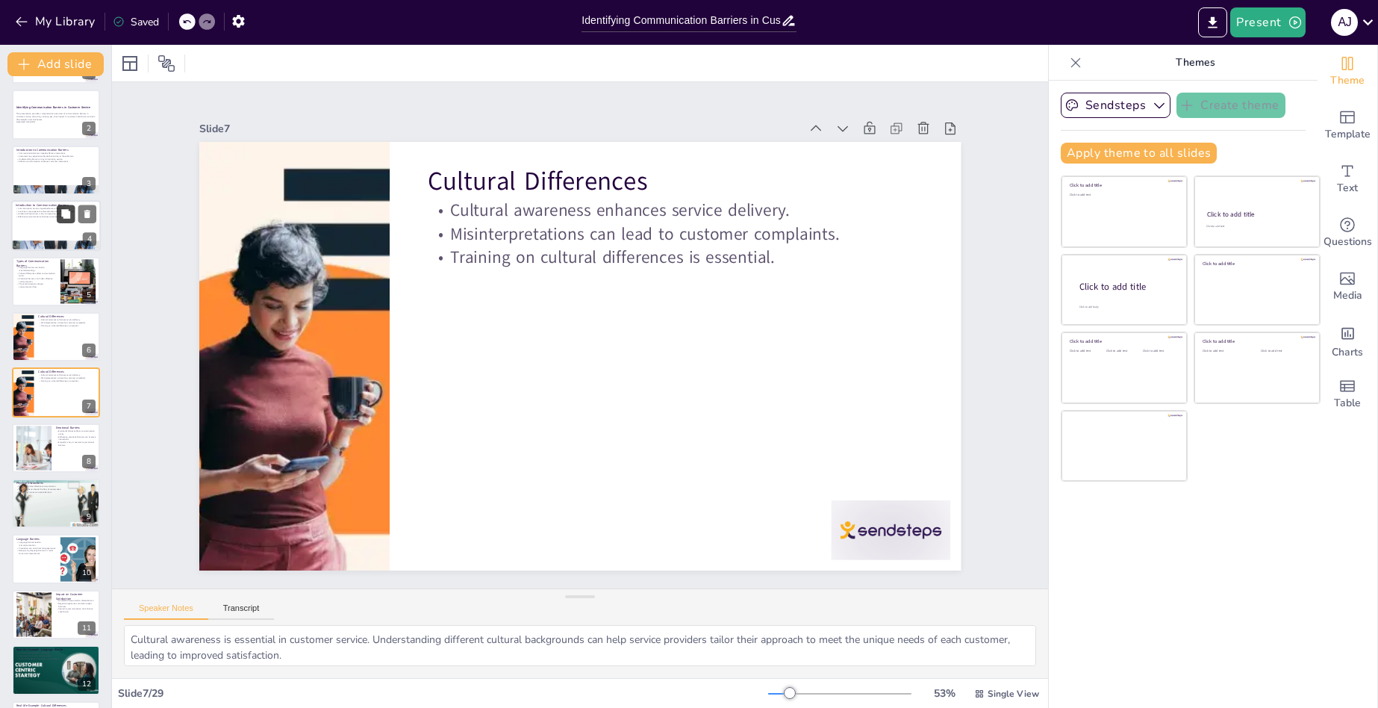
checkbox input "true"
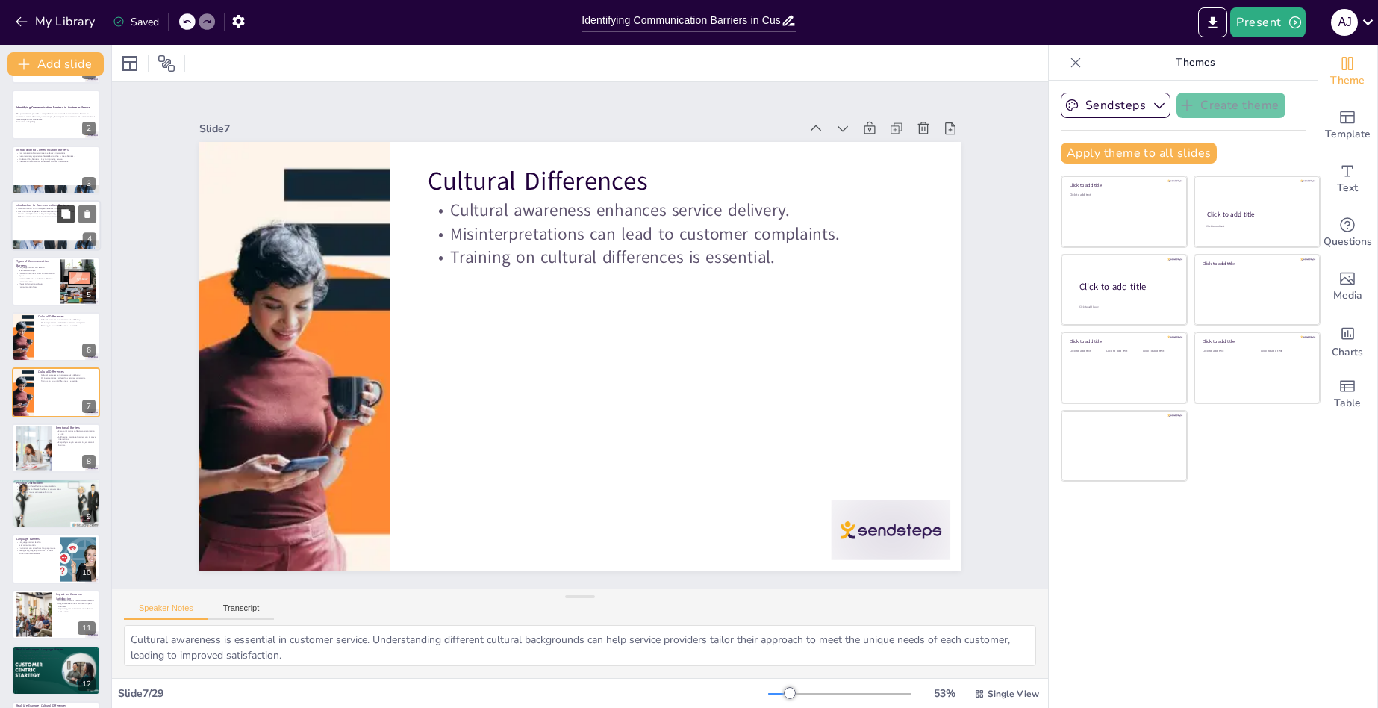
click at [60, 208] on button at bounding box center [66, 214] width 18 height 18
type textarea "Communication barriers can create significant obstacles in customer service. Th…"
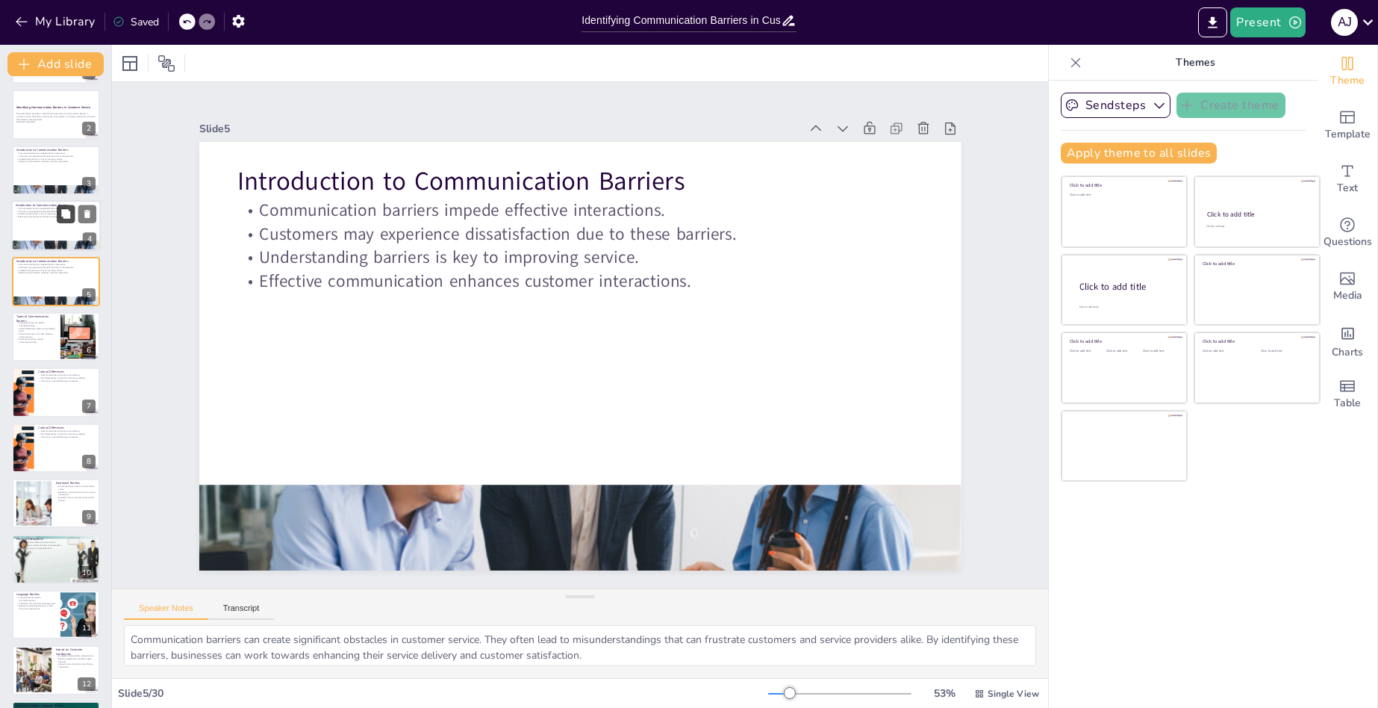
checkbox input "true"
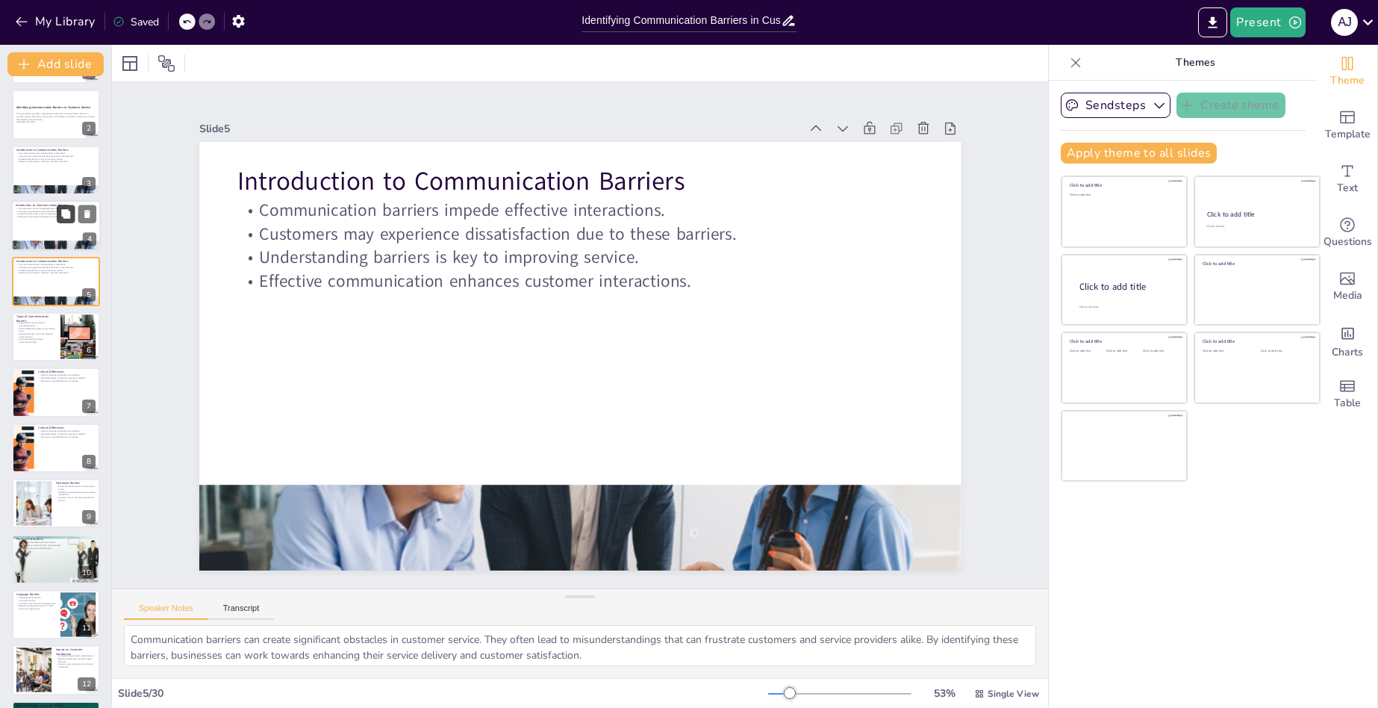
scroll to position [0, 0]
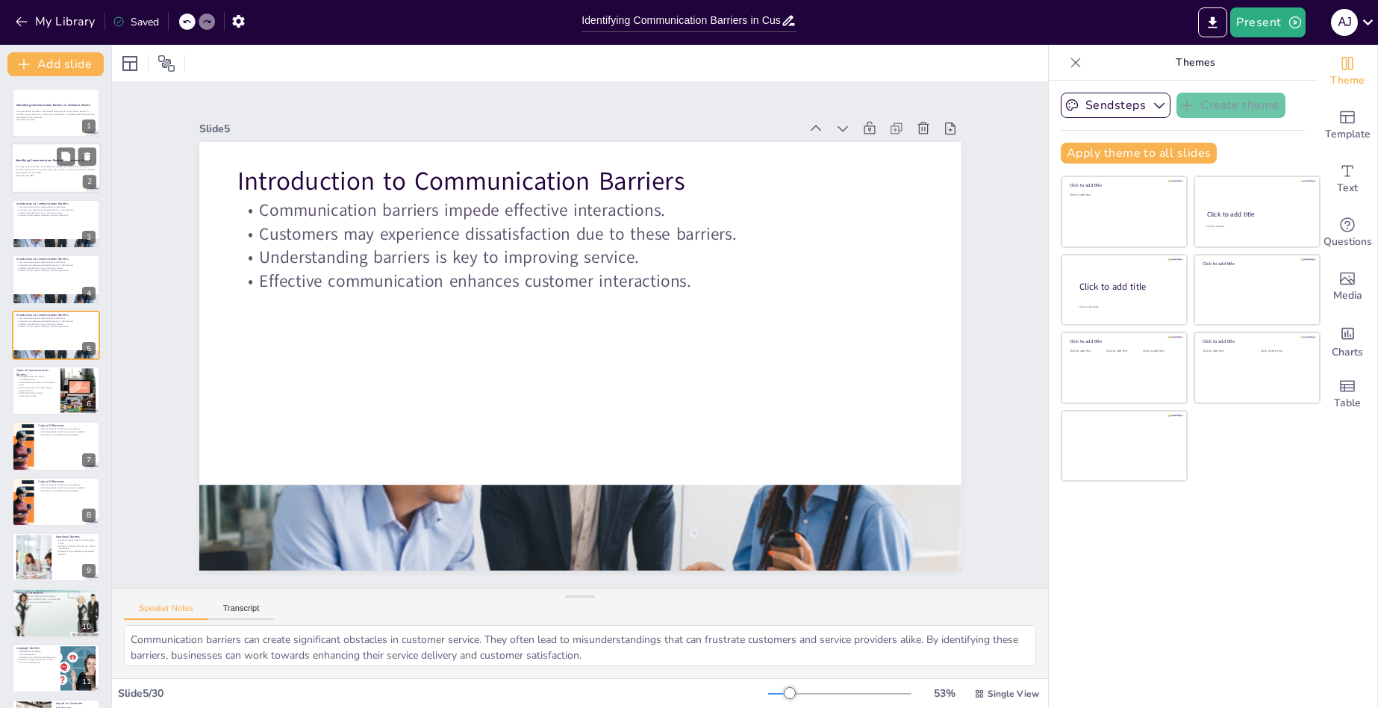
checkbox input "true"
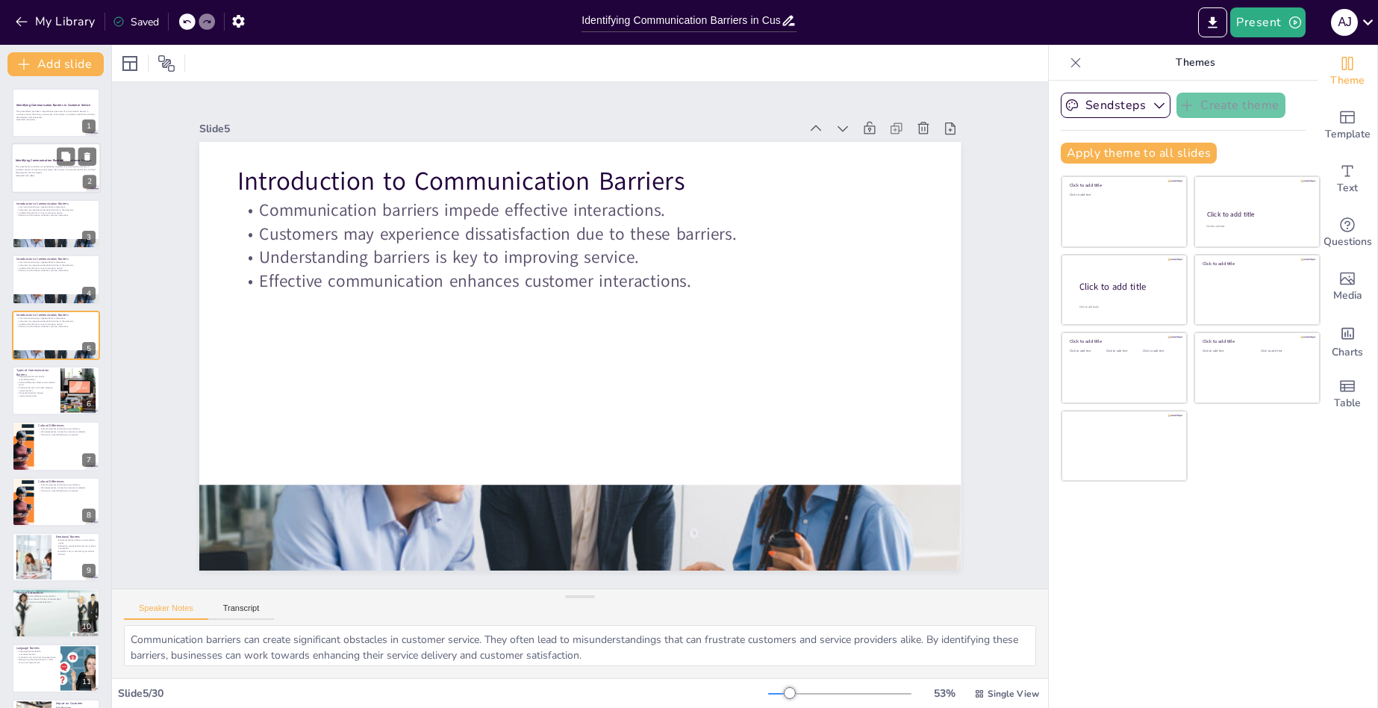
checkbox input "true"
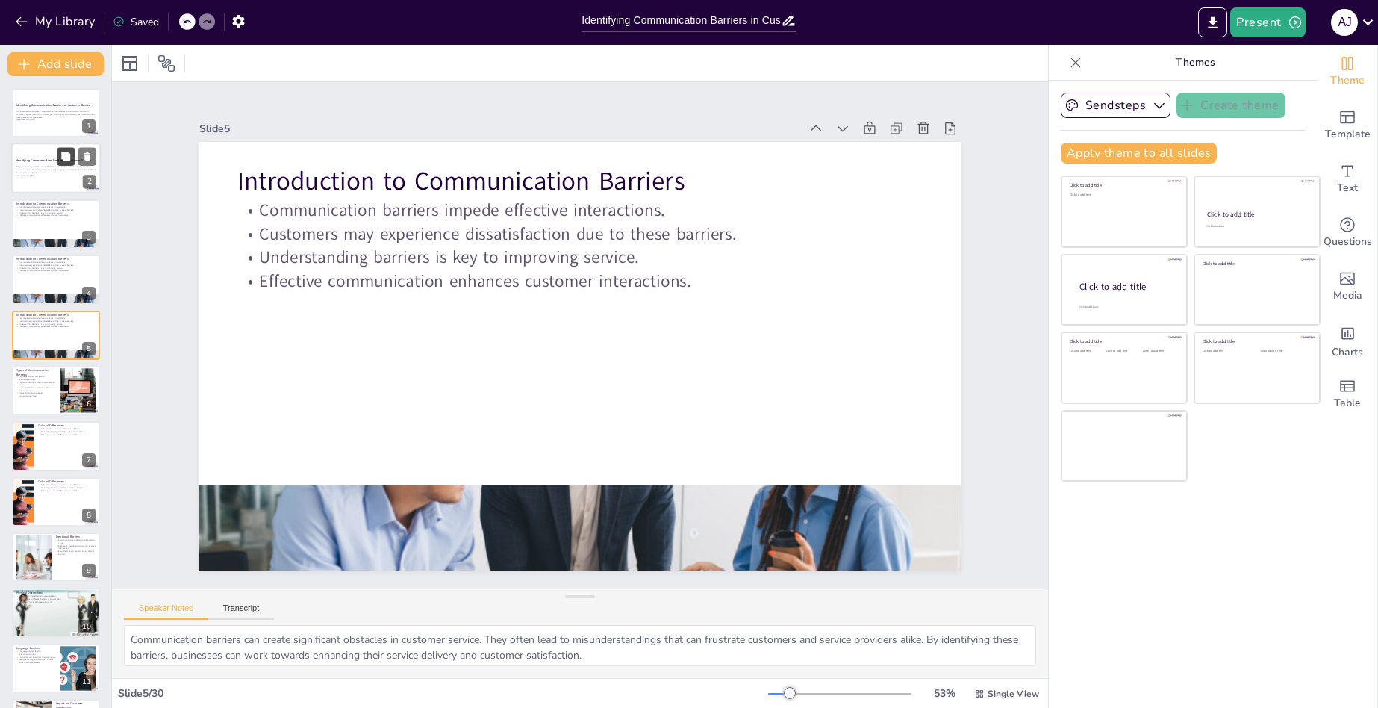
checkbox input "true"
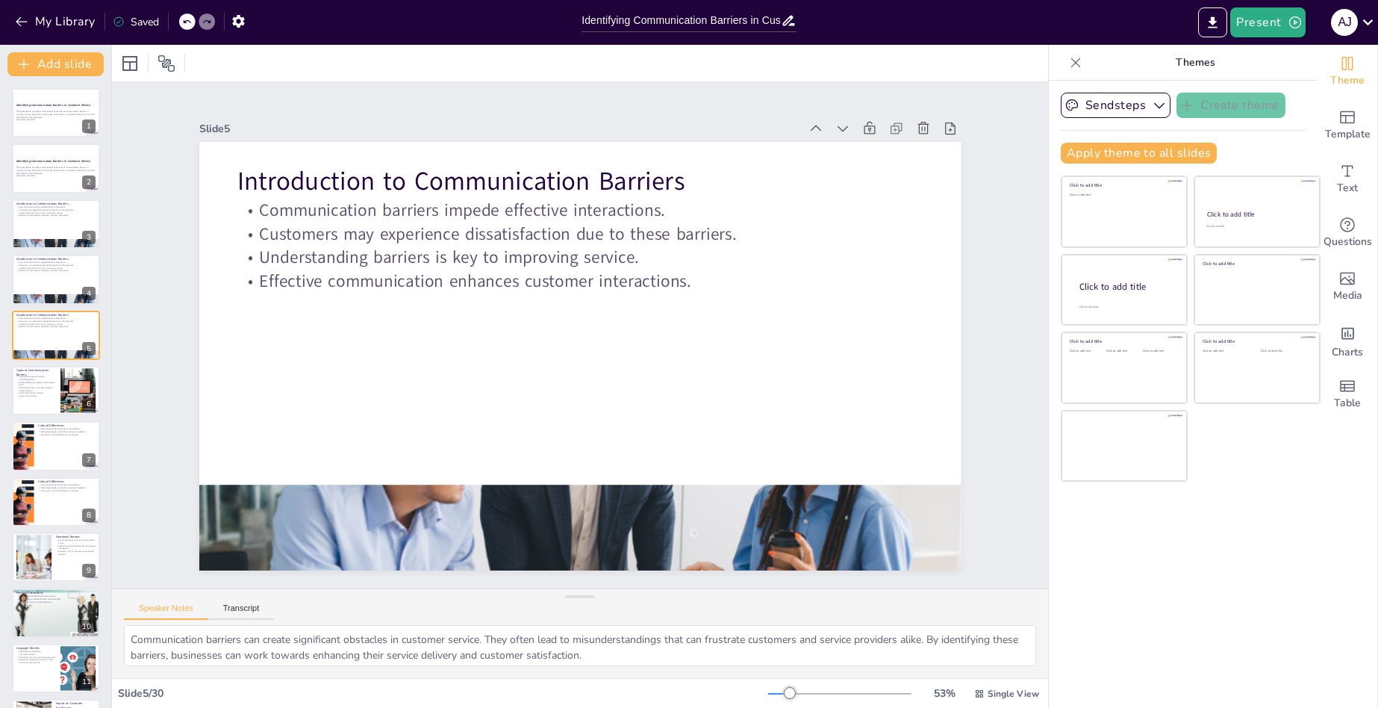
checkbox input "true"
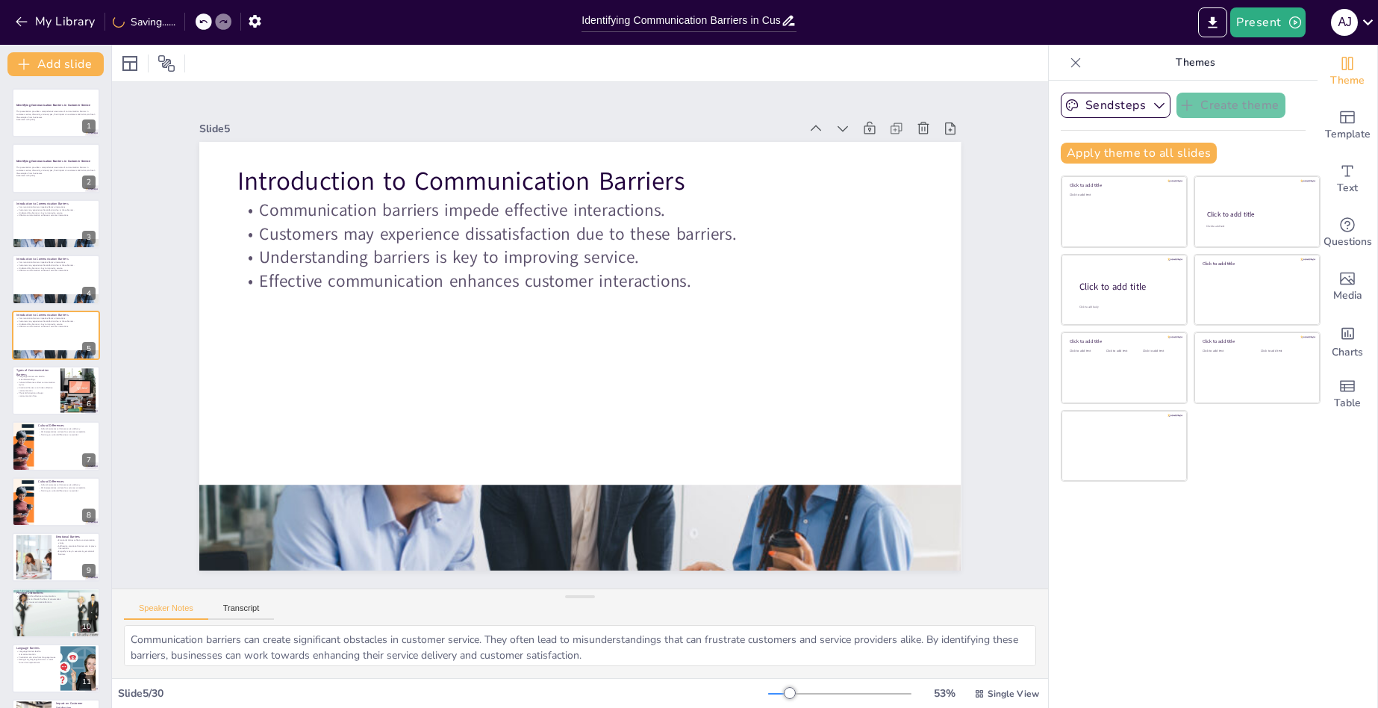
checkbox input "true"
